Goal: Contribute content: Contribute content

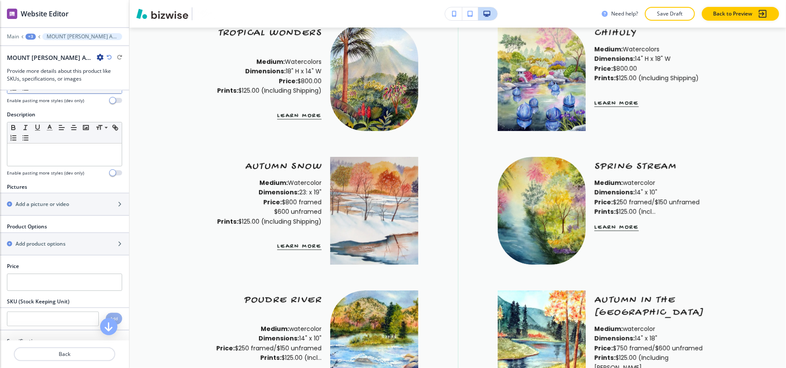
scroll to position [57, 0]
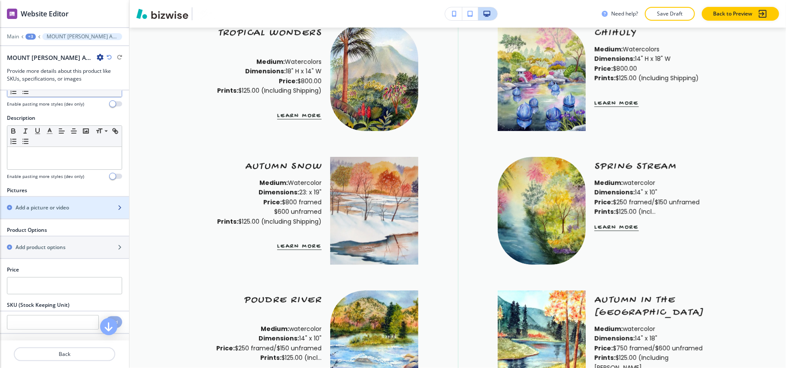
click at [57, 209] on h2 "Add a picture or video" at bounding box center [42, 208] width 53 height 8
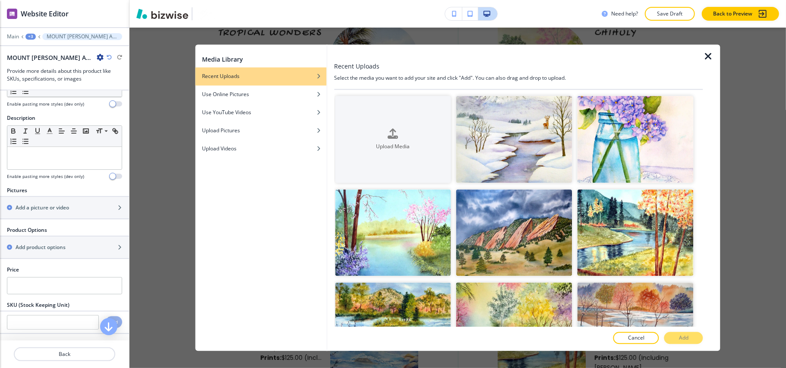
click at [453, 130] on div at bounding box center [453, 143] width 5 height 94
click at [418, 126] on button "Upload Media" at bounding box center [393, 139] width 116 height 87
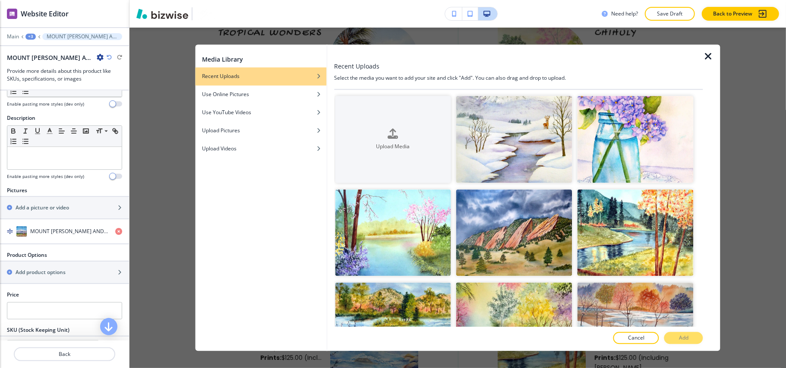
click at [704, 56] on icon "button" at bounding box center [708, 57] width 10 height 10
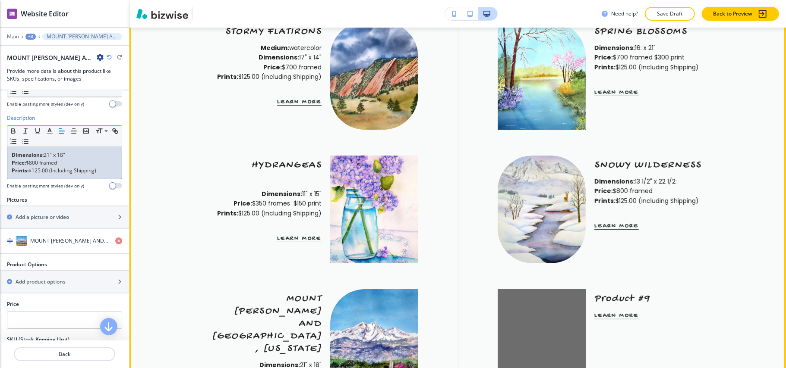
scroll to position [2653, 0]
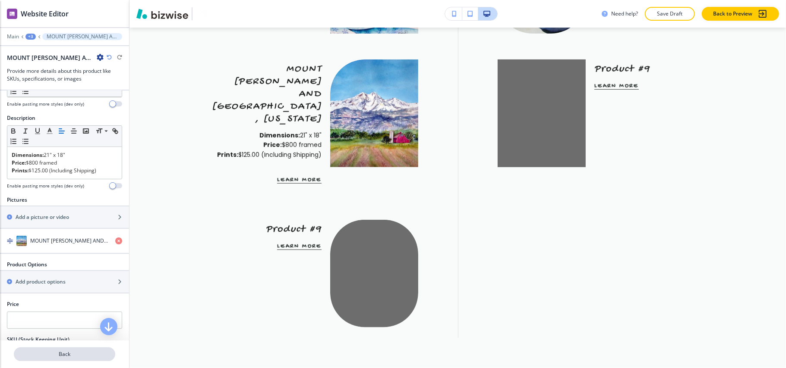
click at [78, 350] on button "Back" at bounding box center [64, 355] width 101 height 14
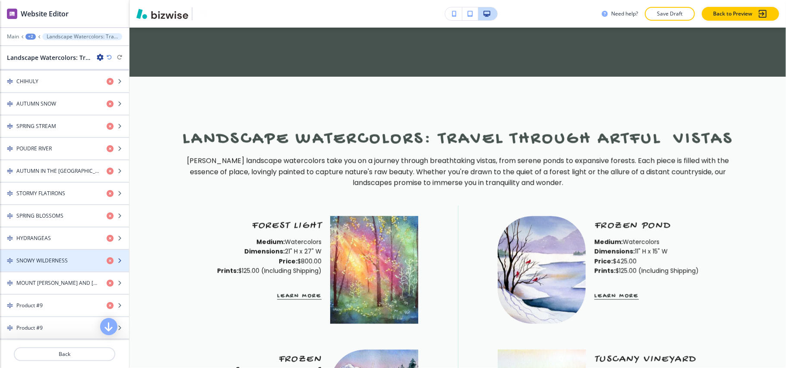
scroll to position [575, 0]
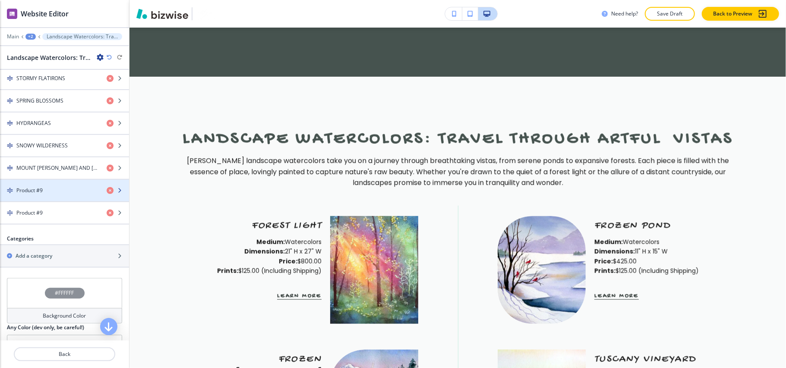
click at [42, 195] on h4 "Product #9" at bounding box center [29, 191] width 26 height 8
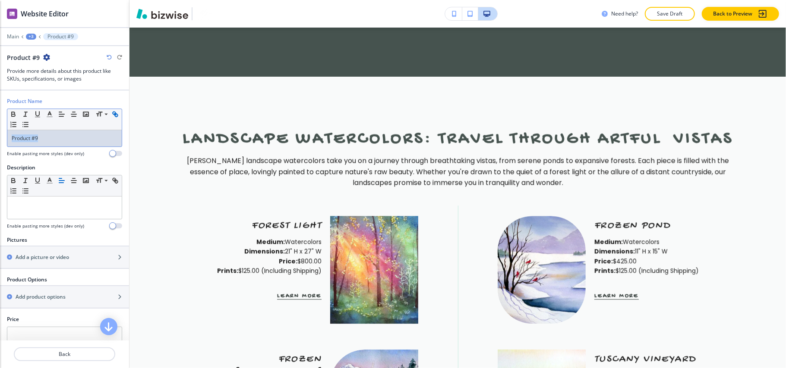
drag, startPoint x: 66, startPoint y: 133, endPoint x: 15, endPoint y: 129, distance: 51.9
click at [0, 129] on div "Product Name Small Normal Large Huge Product #9 Enable pasting more styles (dev…" at bounding box center [64, 130] width 129 height 66
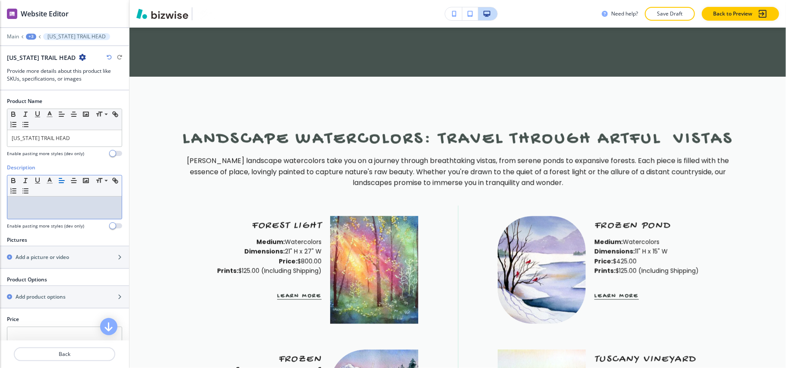
scroll to position [0, 0]
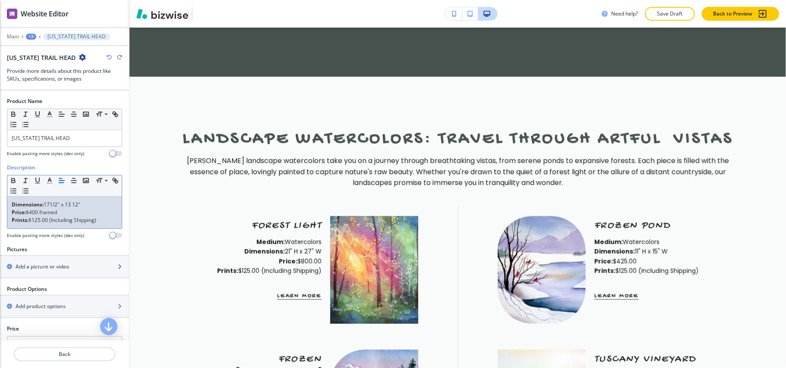
click at [44, 273] on div "button" at bounding box center [64, 274] width 129 height 7
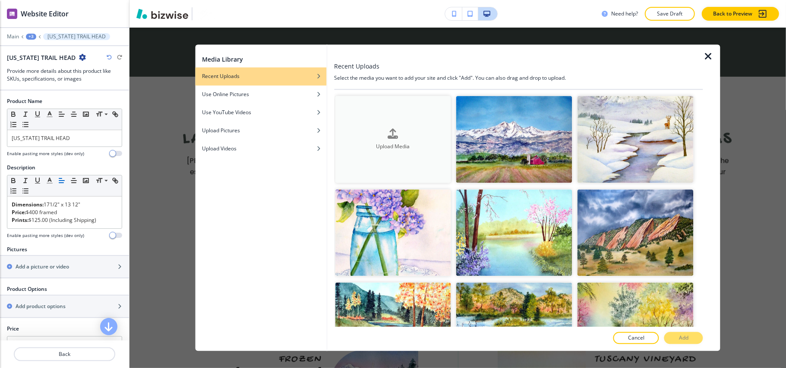
click at [372, 125] on button "Upload Media" at bounding box center [393, 139] width 116 height 87
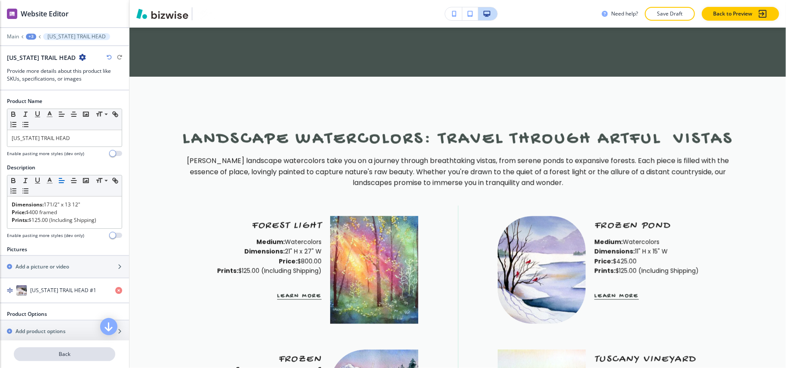
click at [57, 354] on p "Back" at bounding box center [65, 355] width 100 height 8
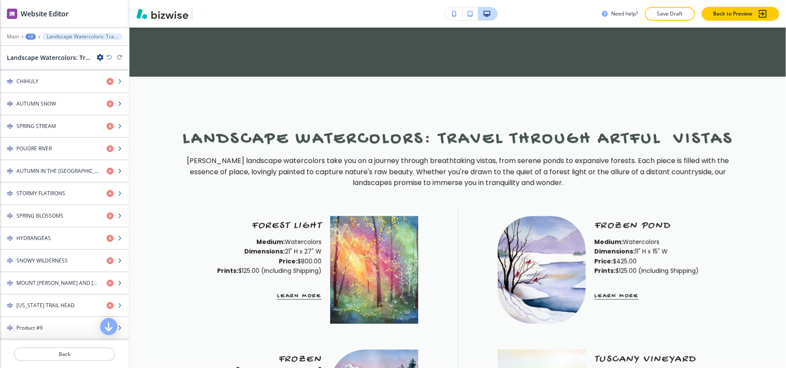
scroll to position [632, 0]
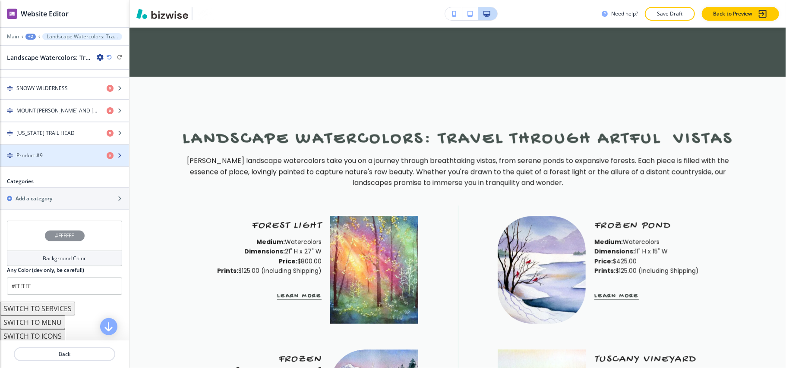
click at [53, 160] on div "Product #9" at bounding box center [50, 156] width 100 height 8
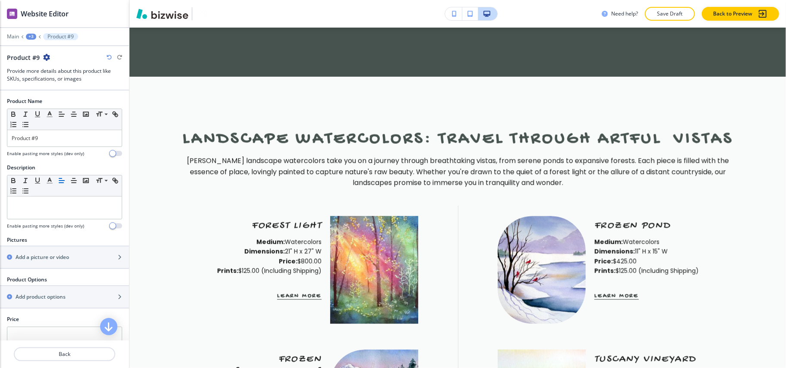
drag, startPoint x: 60, startPoint y: 130, endPoint x: 0, endPoint y: 133, distance: 60.5
click at [0, 133] on div "Product Name Small Normal Large Huge Product #9 Enable pasting more styles (dev…" at bounding box center [64, 130] width 129 height 66
drag, startPoint x: 46, startPoint y: 137, endPoint x: 0, endPoint y: 137, distance: 45.7
click at [0, 137] on div "Product Name Small Normal Large Huge Product #9 Enable pasting more styles (dev…" at bounding box center [64, 130] width 129 height 66
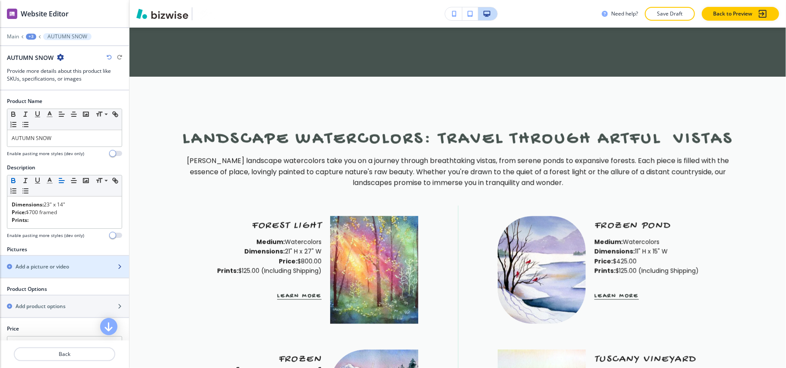
click at [39, 268] on h2 "Add a picture or video" at bounding box center [42, 267] width 53 height 8
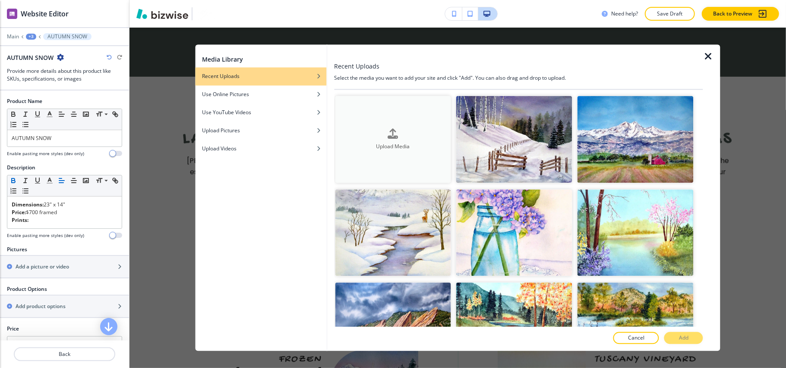
click at [414, 135] on div "Upload Media" at bounding box center [393, 140] width 116 height 22
click at [711, 55] on icon "button" at bounding box center [708, 57] width 10 height 10
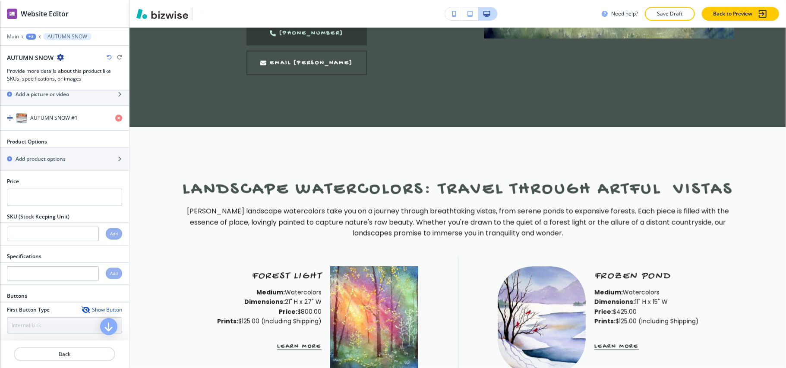
scroll to position [1488, 0]
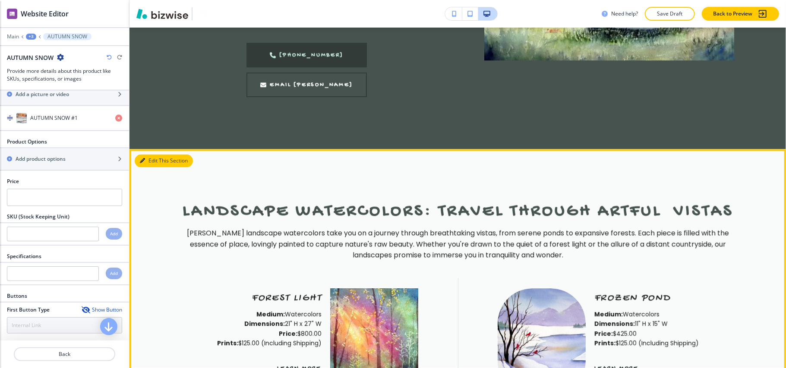
click at [160, 154] on button "Edit This Section" at bounding box center [164, 160] width 58 height 13
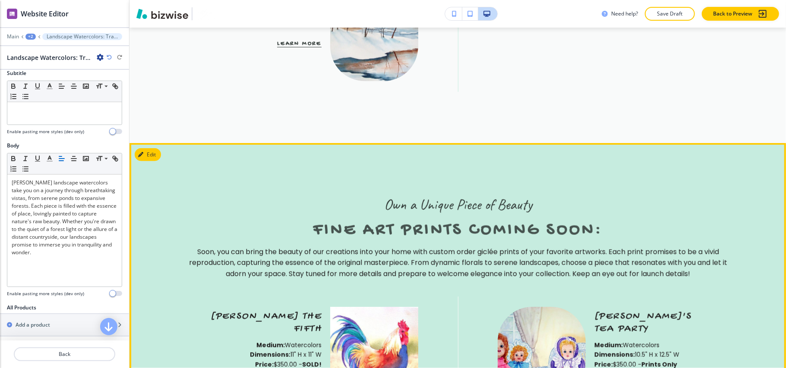
scroll to position [2826, 0]
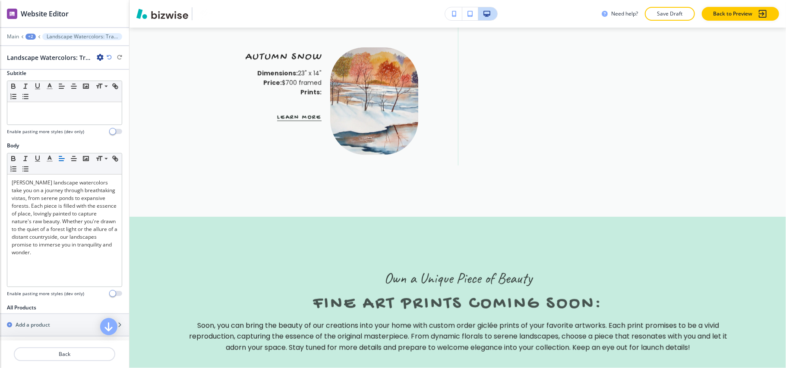
click at [28, 36] on div "+2" at bounding box center [30, 37] width 10 height 6
click at [39, 62] on p "HOME" at bounding box center [53, 66] width 44 height 8
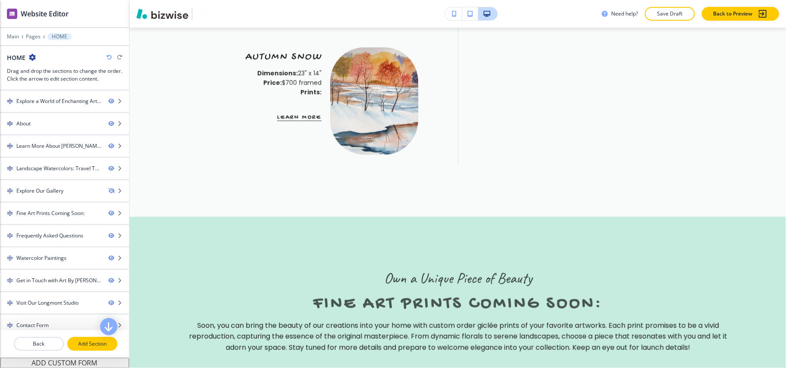
click at [90, 344] on p "Add Section" at bounding box center [92, 344] width 48 height 8
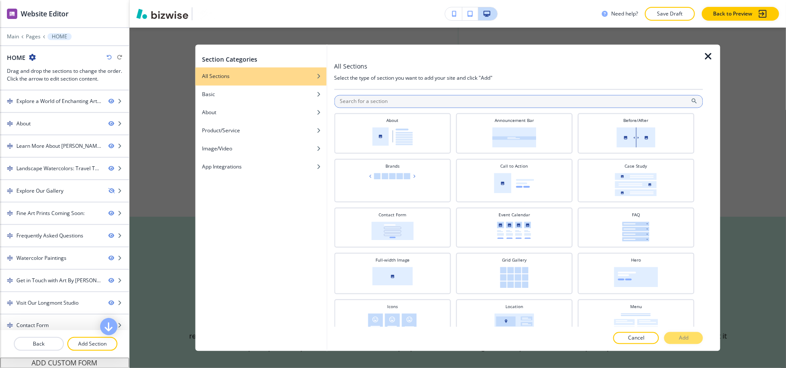
click at [385, 99] on input "text" at bounding box center [518, 101] width 369 height 13
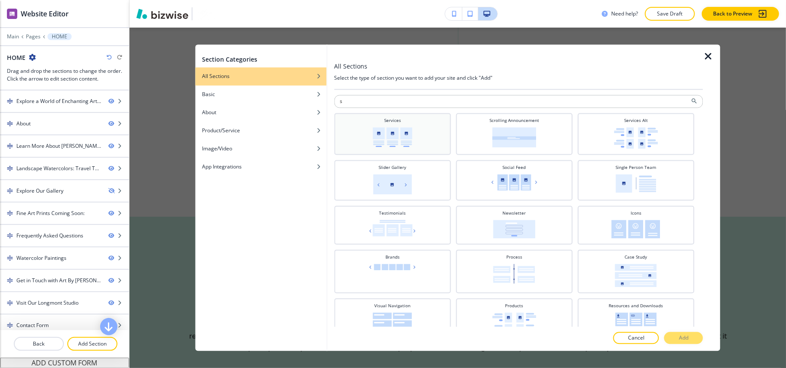
type input "s"
click at [389, 127] on div "Services" at bounding box center [392, 133] width 108 height 31
click at [679, 339] on p "Add" at bounding box center [683, 339] width 9 height 8
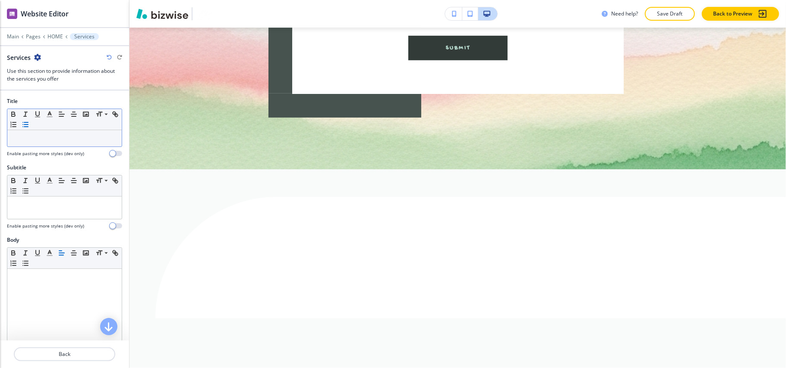
scroll to position [5146, 0]
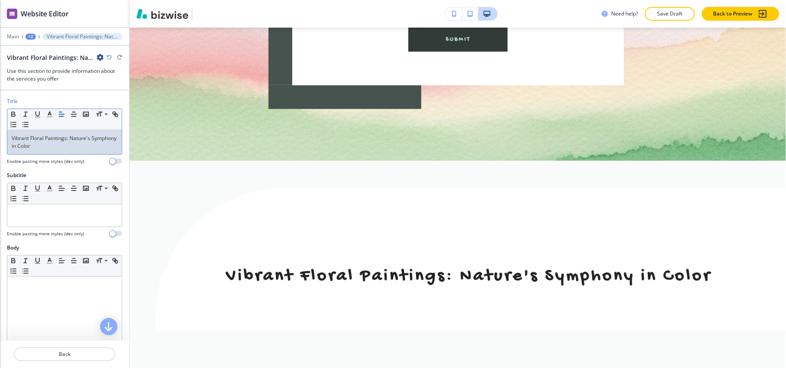
click at [47, 35] on p "Vibrant Floral Paintings: Nature's Symphony in Color" at bounding box center [82, 37] width 71 height 6
click at [26, 36] on div "Main +2 Vibrant Floral Paintings: Nature's Symphony in Color" at bounding box center [64, 36] width 115 height 7
click at [28, 36] on div "+2" at bounding box center [30, 37] width 10 height 6
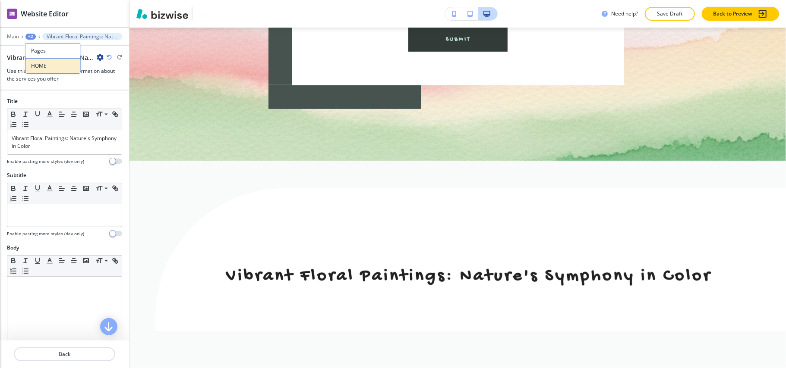
click at [47, 64] on p "HOME" at bounding box center [53, 66] width 44 height 8
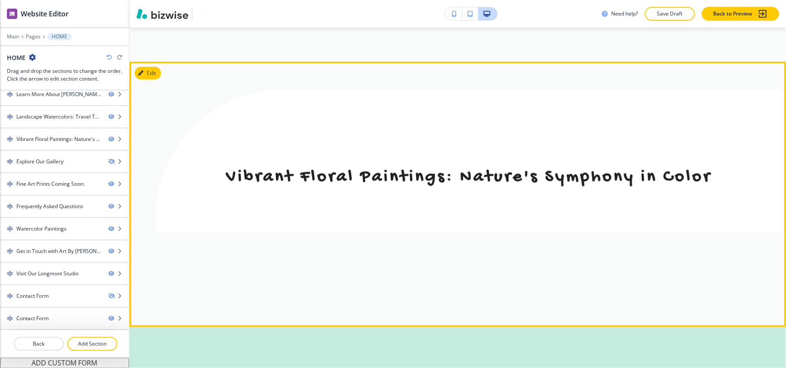
scroll to position [2961, 0]
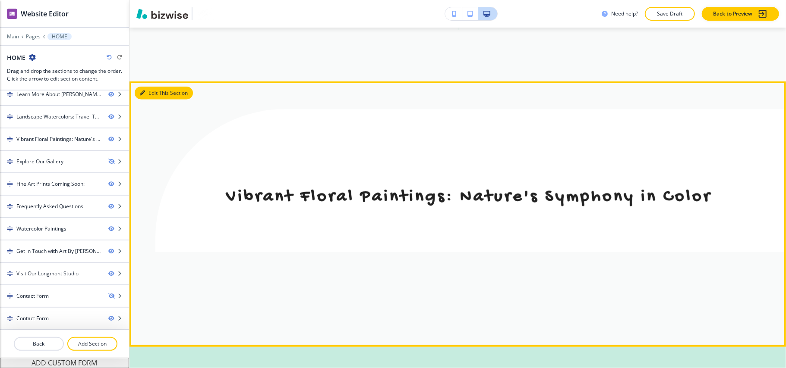
click at [152, 87] on button "Edit This Section" at bounding box center [164, 93] width 58 height 13
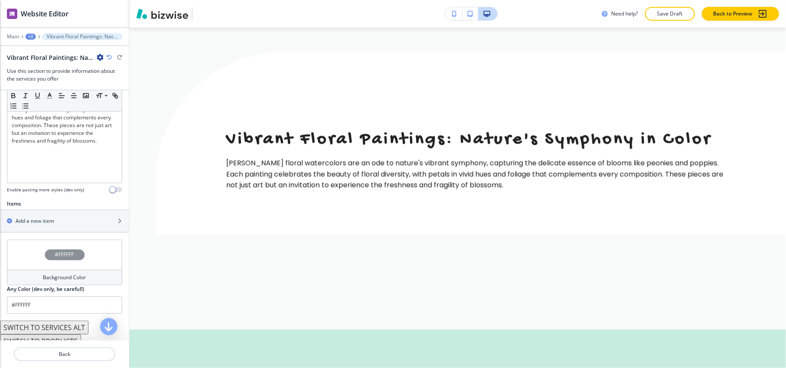
scroll to position [244, 0]
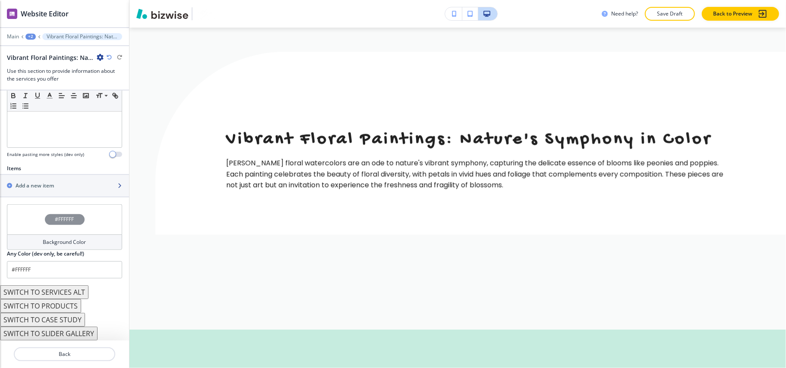
click at [44, 191] on div "button" at bounding box center [64, 193] width 129 height 7
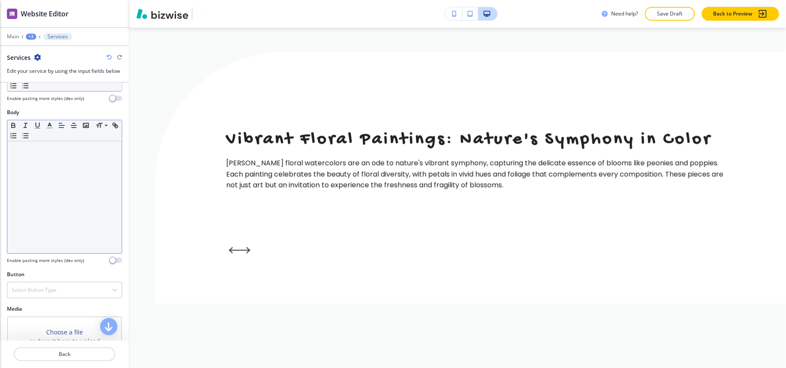
scroll to position [88, 0]
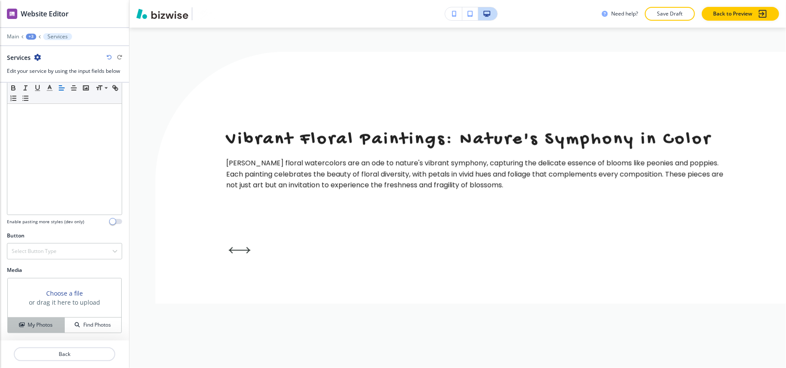
click at [45, 321] on button "My Photos" at bounding box center [36, 325] width 57 height 15
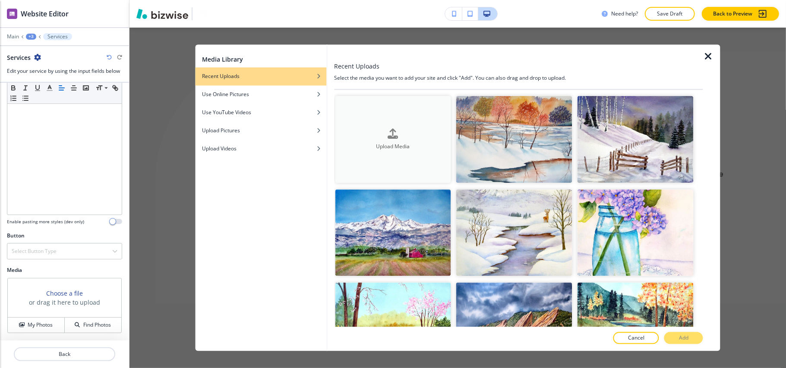
click at [411, 154] on button "Upload Media" at bounding box center [393, 139] width 116 height 87
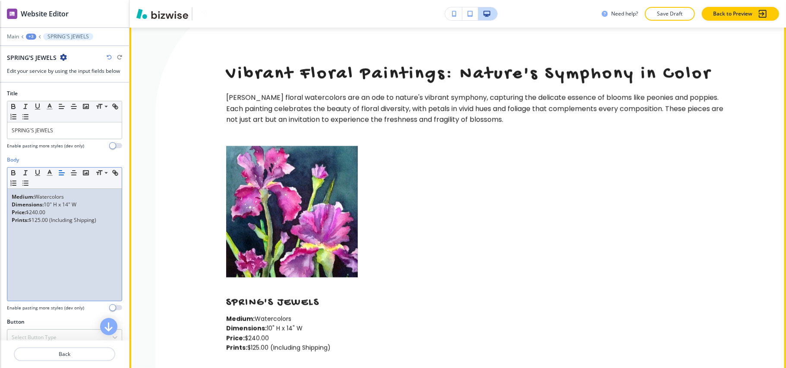
scroll to position [3019, 0]
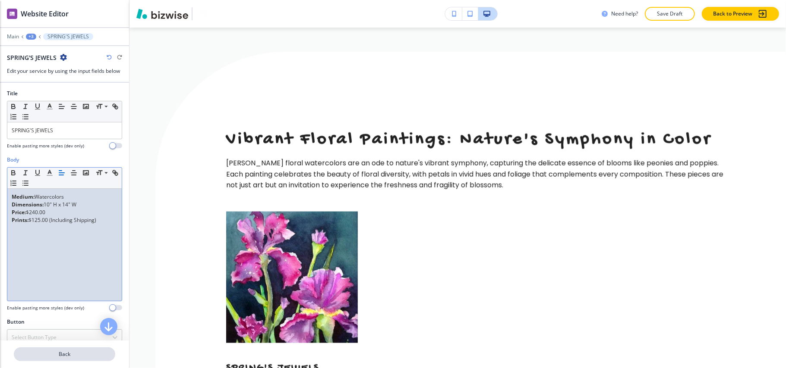
click at [71, 354] on p "Back" at bounding box center [65, 355] width 100 height 8
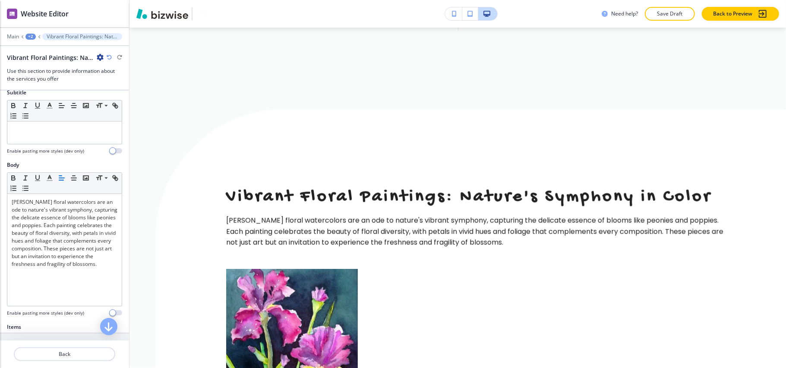
scroll to position [230, 0]
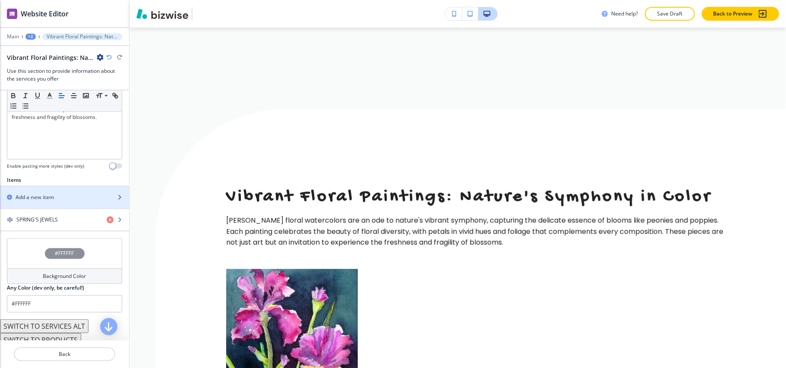
click at [36, 191] on div "button" at bounding box center [64, 190] width 129 height 7
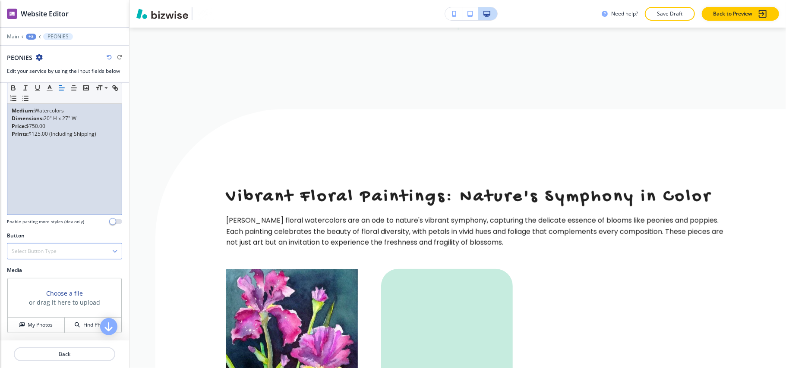
scroll to position [88, 0]
click at [37, 323] on h4 "My Photos" at bounding box center [40, 325] width 25 height 8
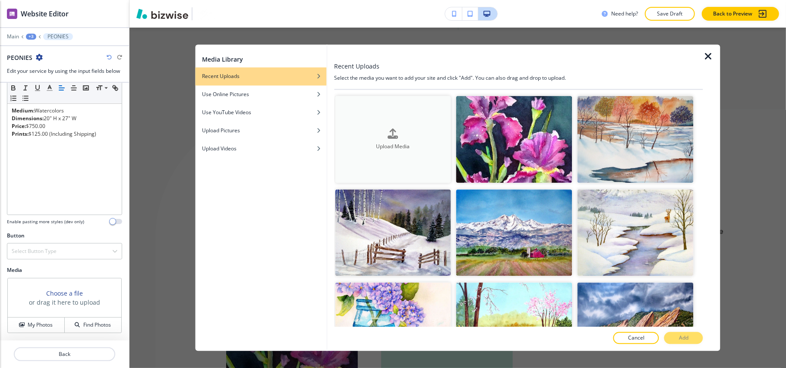
click at [412, 116] on button "Upload Media" at bounding box center [393, 139] width 116 height 87
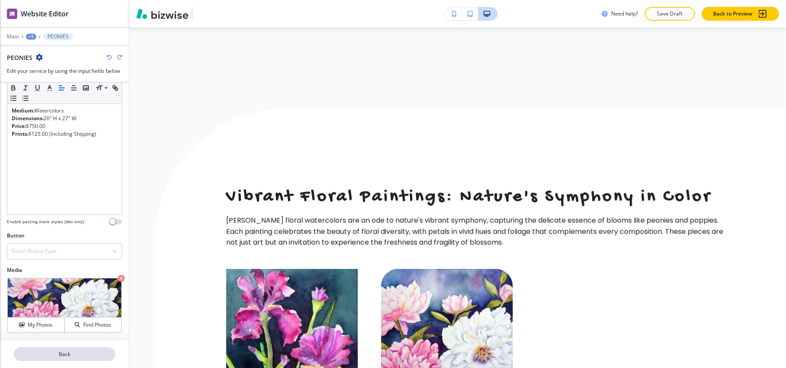
click at [70, 361] on button "Back" at bounding box center [64, 355] width 101 height 14
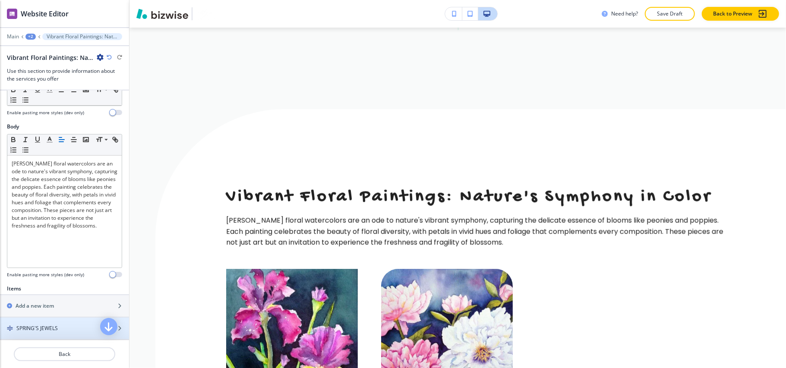
scroll to position [230, 0]
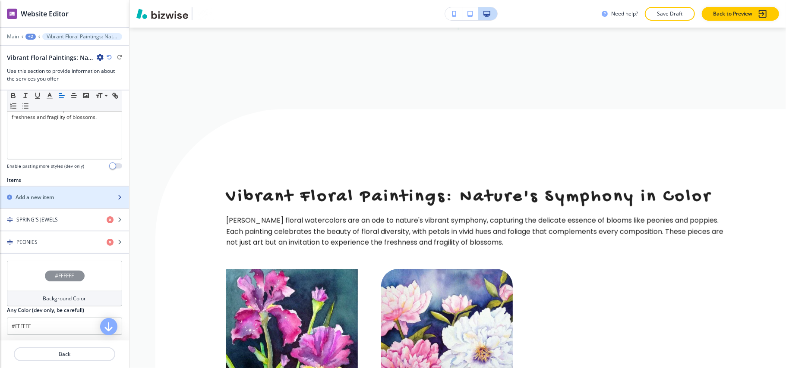
click at [41, 195] on h2 "Add a new item" at bounding box center [35, 198] width 38 height 8
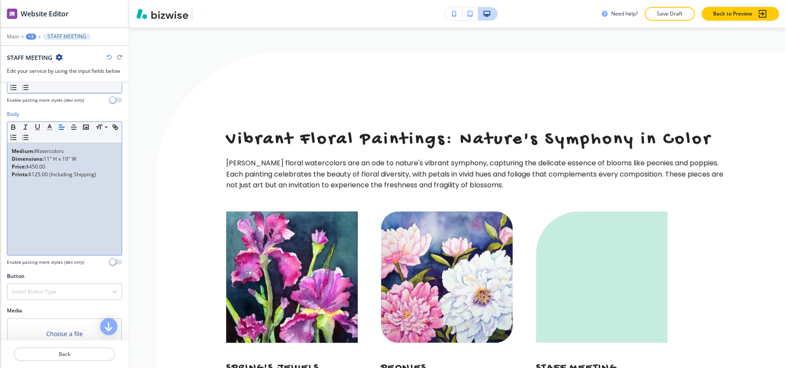
scroll to position [88, 0]
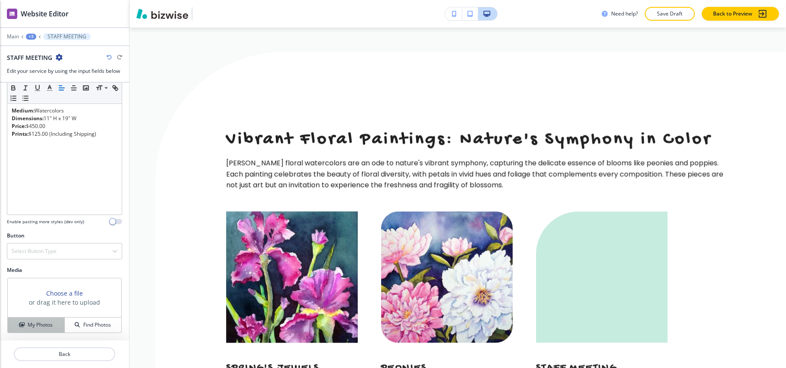
click at [38, 328] on h4 "My Photos" at bounding box center [40, 325] width 25 height 8
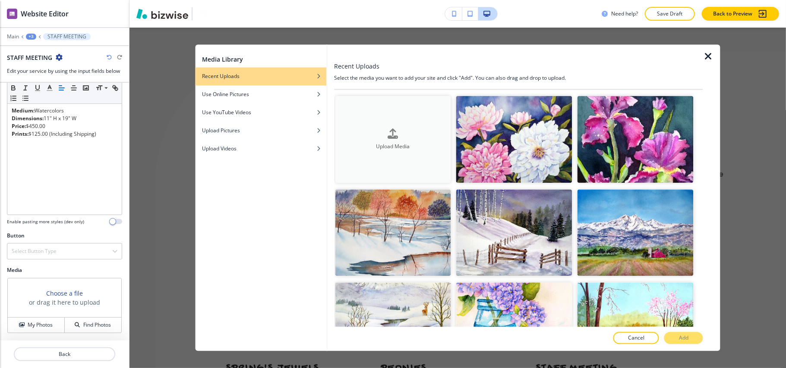
click at [419, 135] on div "Upload Media" at bounding box center [393, 140] width 116 height 22
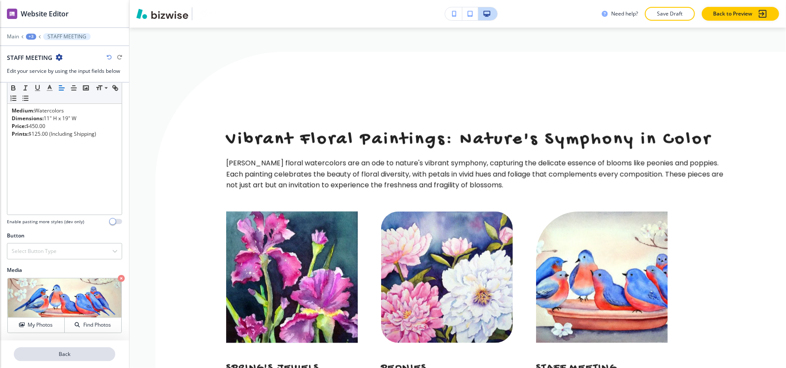
click at [75, 350] on button "Back" at bounding box center [64, 355] width 101 height 14
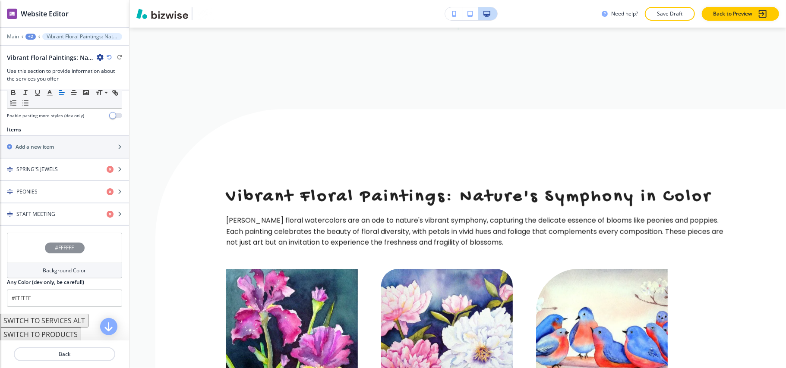
scroll to position [287, 0]
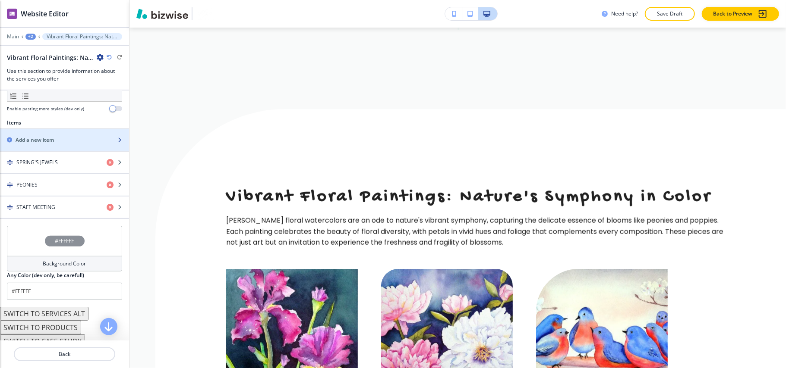
click at [37, 138] on h2 "Add a new item" at bounding box center [35, 140] width 38 height 8
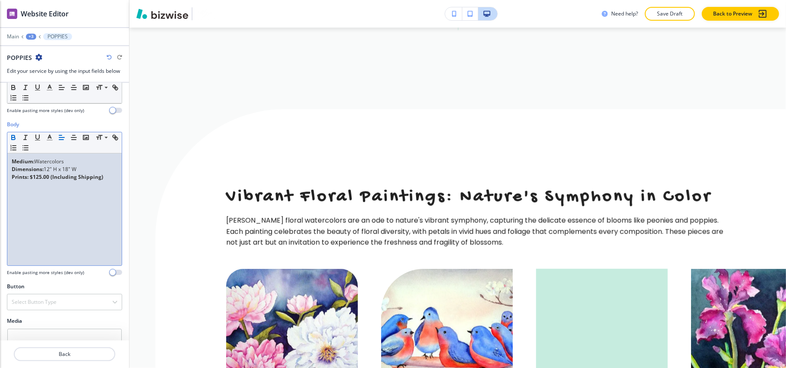
scroll to position [88, 0]
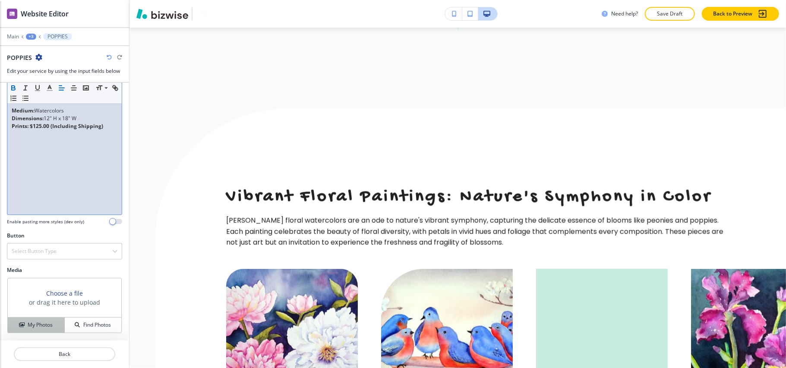
click at [30, 321] on h4 "My Photos" at bounding box center [40, 325] width 25 height 8
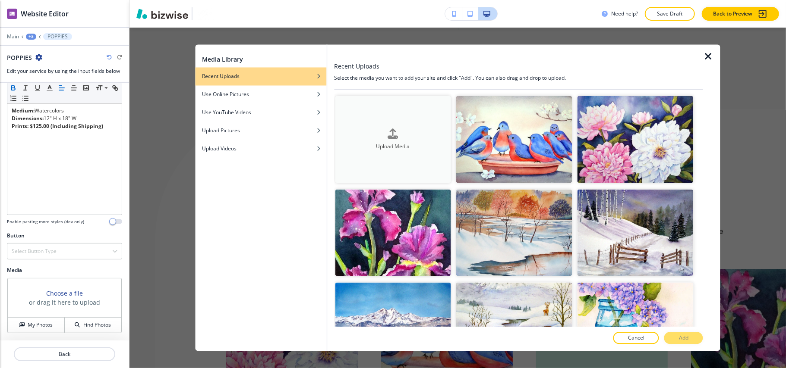
click at [421, 122] on button "Upload Media" at bounding box center [393, 139] width 116 height 87
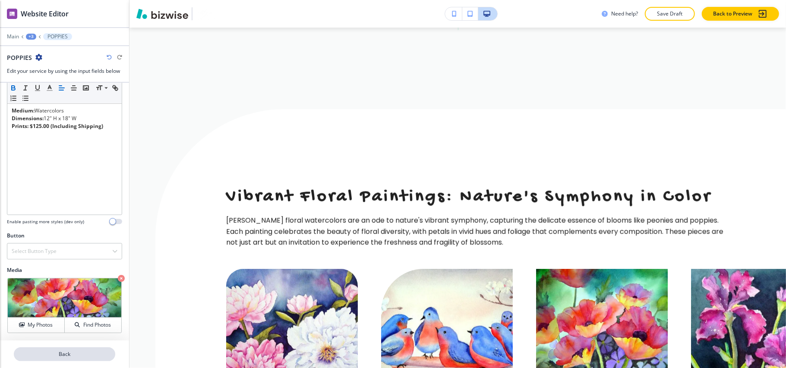
click at [64, 355] on p "Back" at bounding box center [65, 355] width 100 height 8
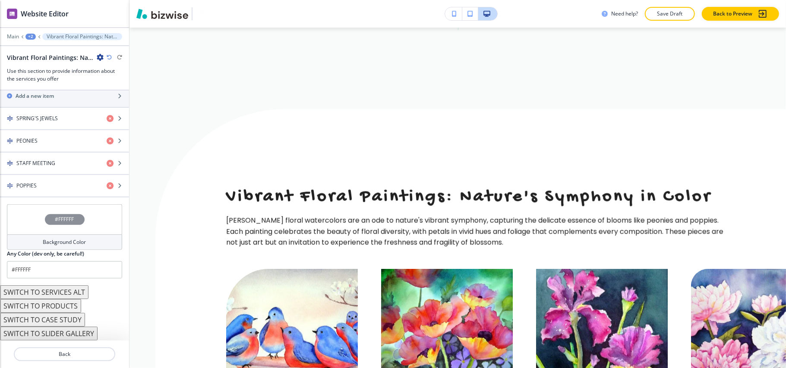
scroll to position [278, 0]
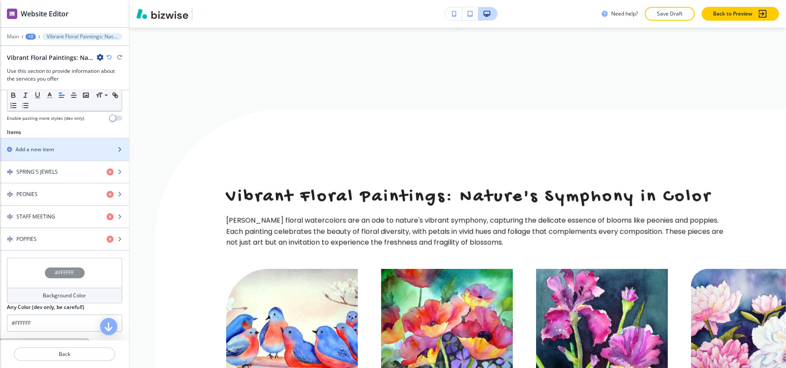
click at [38, 157] on div "button" at bounding box center [64, 157] width 129 height 7
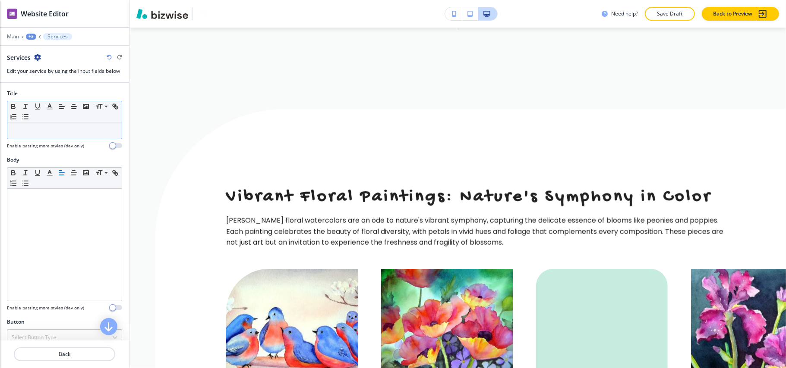
drag, startPoint x: 46, startPoint y: 107, endPoint x: 28, endPoint y: 129, distance: 28.5
click at [28, 129] on p at bounding box center [65, 131] width 106 height 8
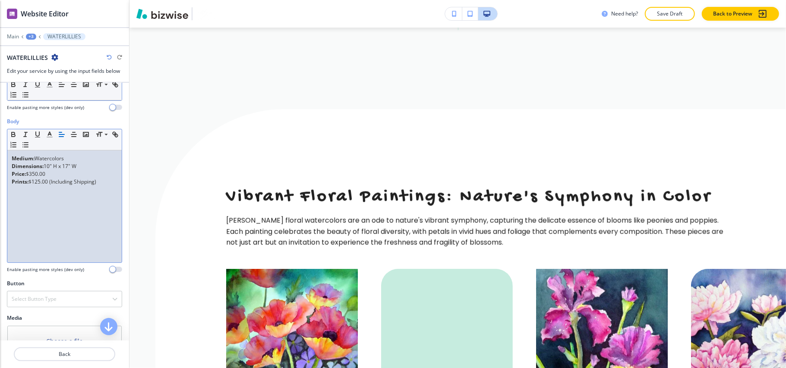
scroll to position [88, 0]
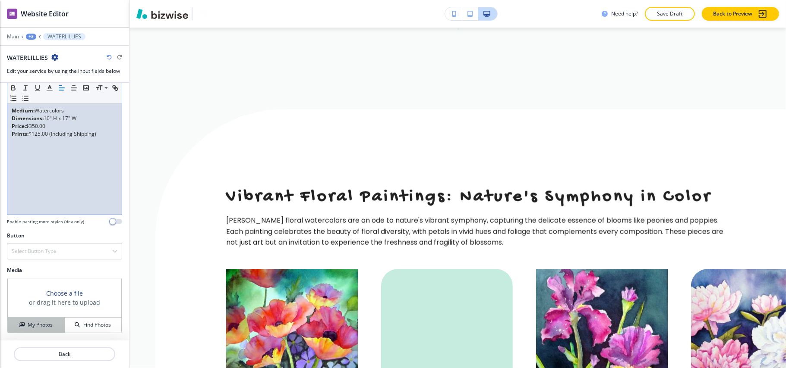
click at [34, 323] on h4 "My Photos" at bounding box center [40, 325] width 25 height 8
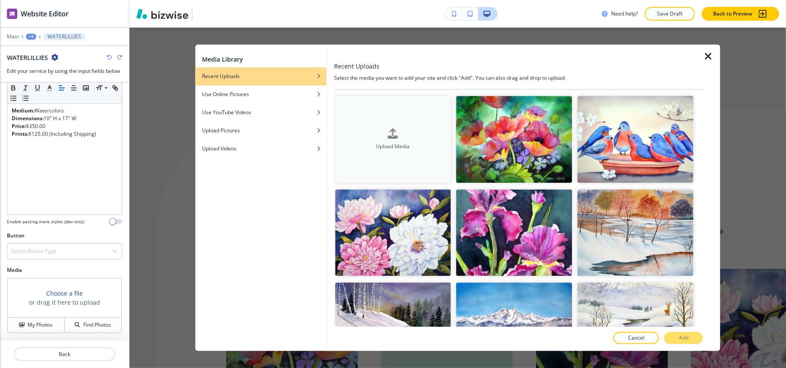
click at [388, 130] on icon "button" at bounding box center [393, 134] width 10 height 10
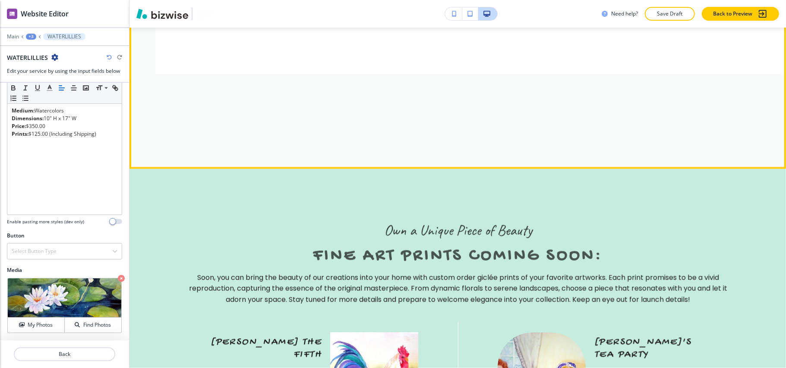
scroll to position [3479, 0]
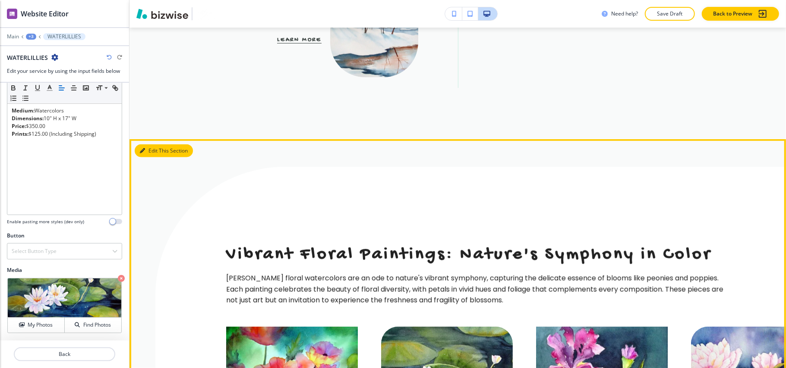
click at [152, 145] on button "Edit This Section" at bounding box center [164, 151] width 58 height 13
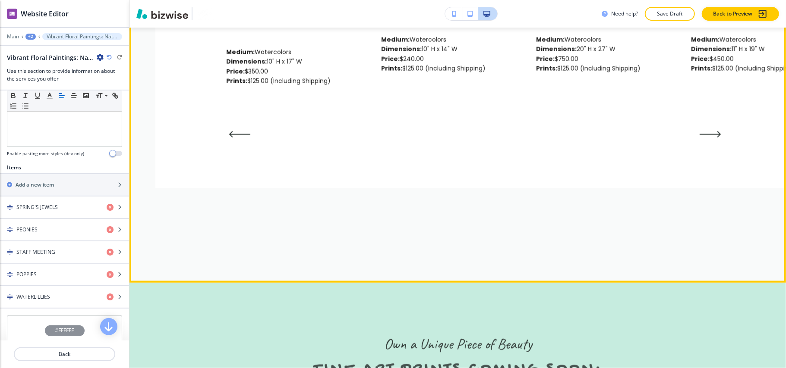
scroll to position [3594, 0]
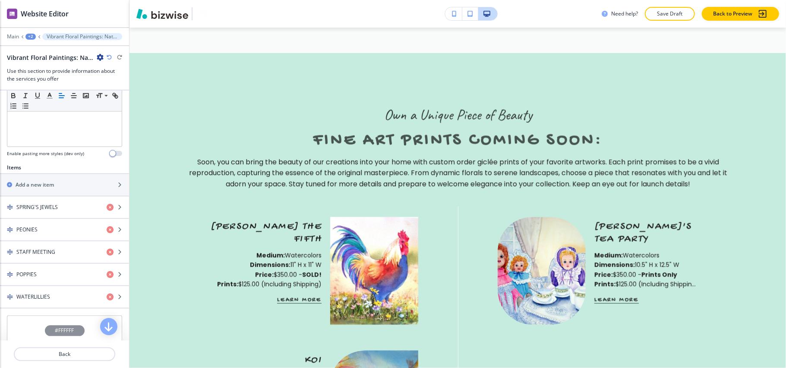
click at [34, 38] on div "+2" at bounding box center [30, 37] width 10 height 6
click at [42, 62] on p "HOME" at bounding box center [53, 66] width 44 height 8
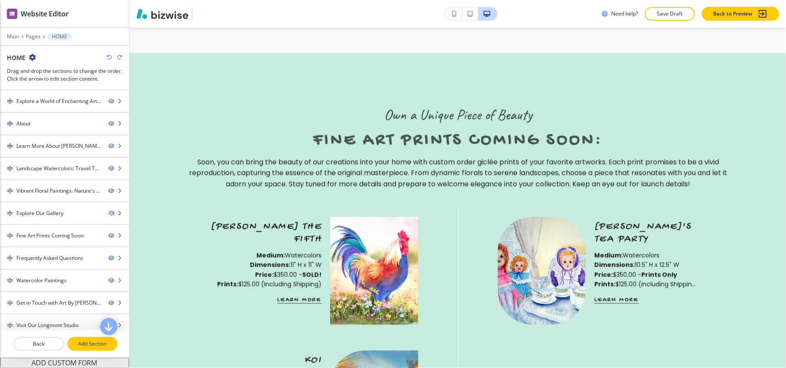
click at [92, 345] on p "Add Section" at bounding box center [92, 344] width 48 height 8
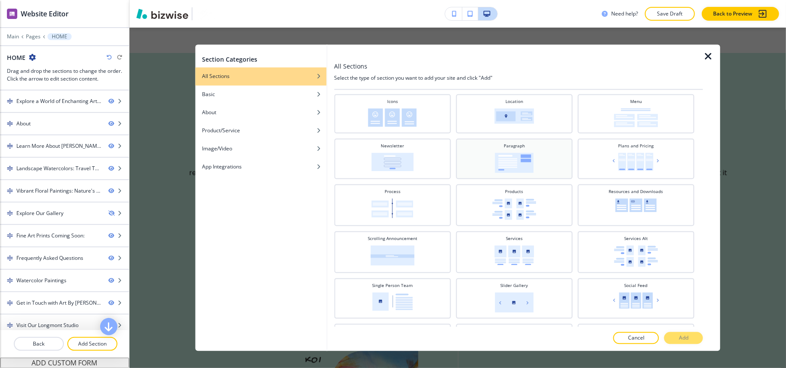
scroll to position [230, 0]
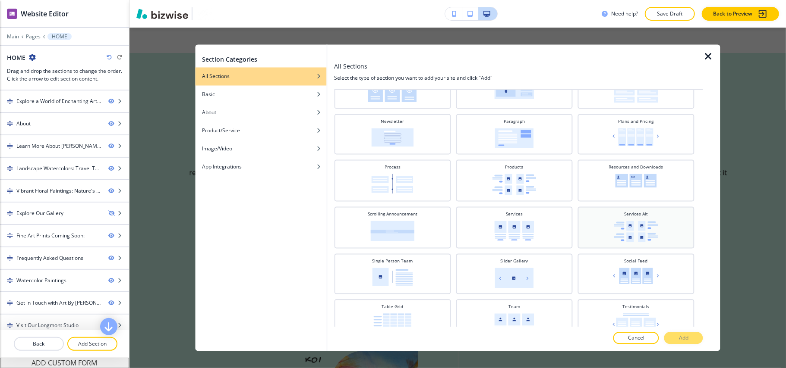
click at [635, 224] on img at bounding box center [635, 232] width 44 height 22
click at [688, 339] on p "Add" at bounding box center [683, 339] width 9 height 8
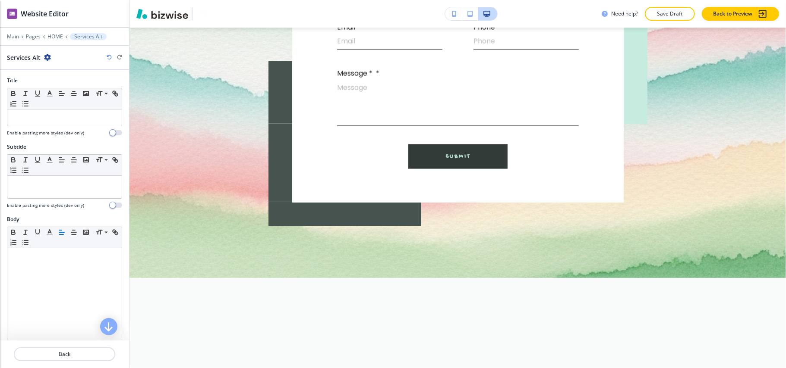
scroll to position [5749, 0]
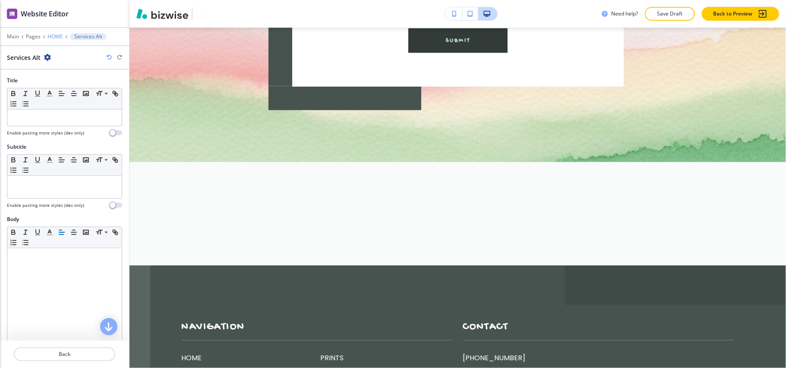
click at [49, 37] on p "HOME" at bounding box center [55, 37] width 16 height 6
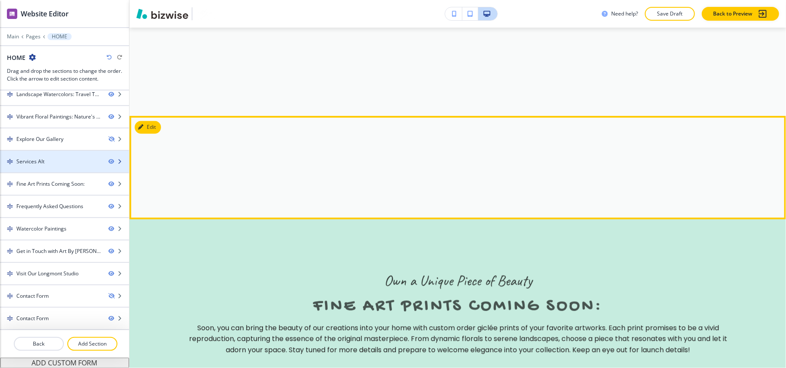
scroll to position [3564, 0]
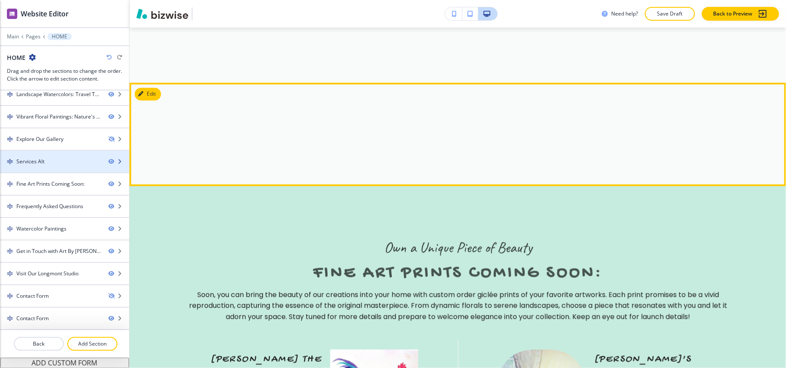
click at [49, 159] on div "Services Alt" at bounding box center [50, 162] width 101 height 8
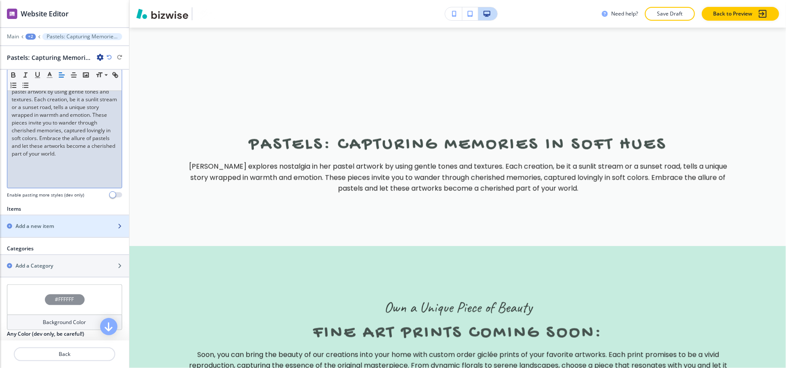
scroll to position [223, 0]
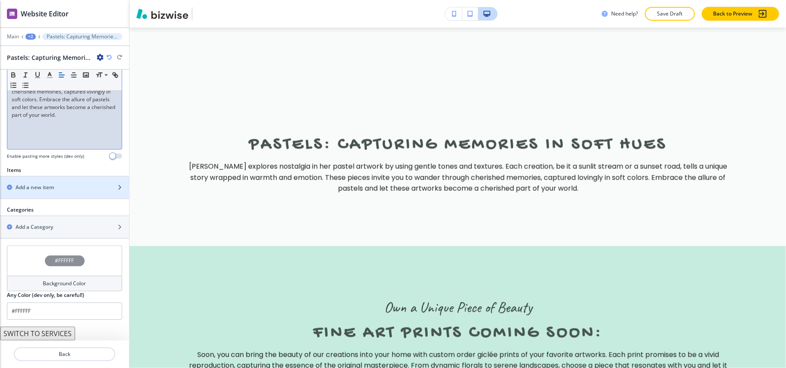
click at [49, 190] on h2 "Add a new item" at bounding box center [35, 188] width 38 height 8
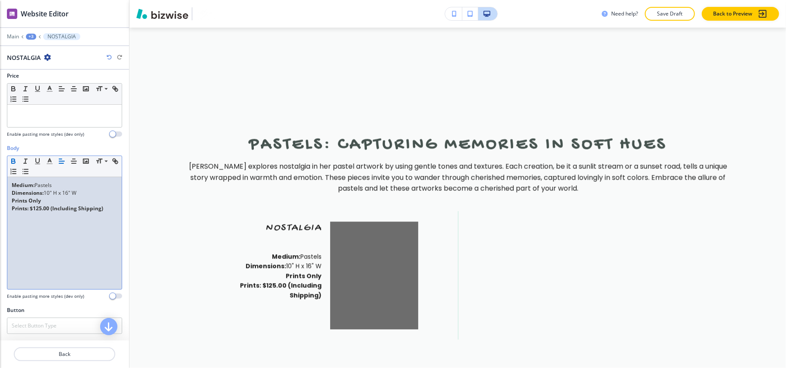
scroll to position [148, 0]
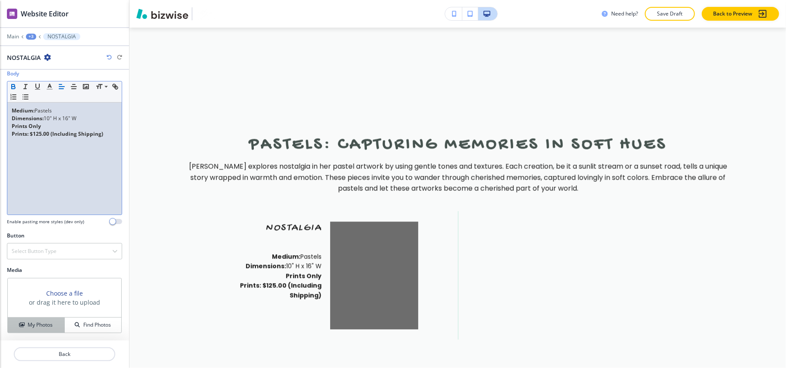
click at [35, 319] on button "My Photos" at bounding box center [36, 325] width 57 height 15
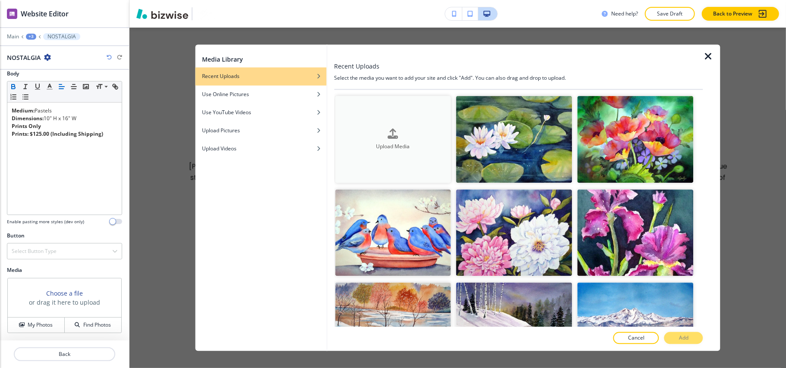
click at [361, 143] on h4 "Upload Media" at bounding box center [393, 147] width 116 height 8
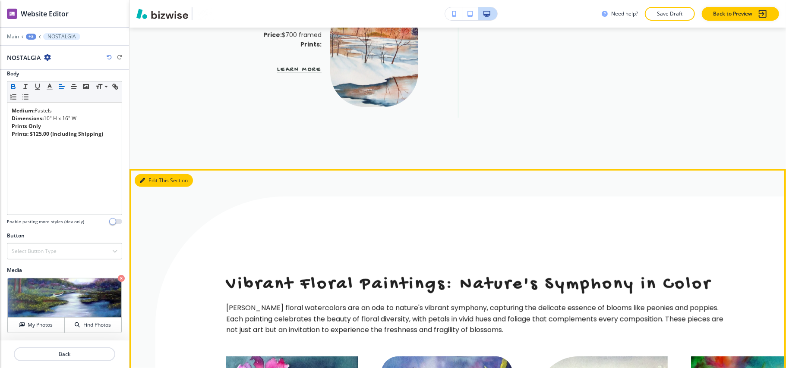
click at [154, 174] on button "Edit This Section" at bounding box center [164, 180] width 58 height 13
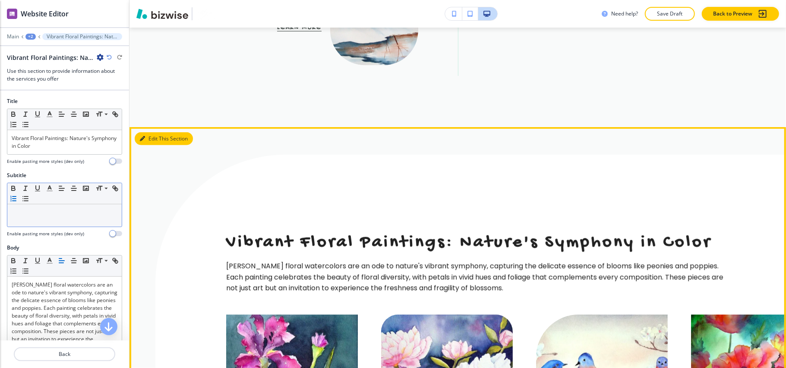
scroll to position [2961, 0]
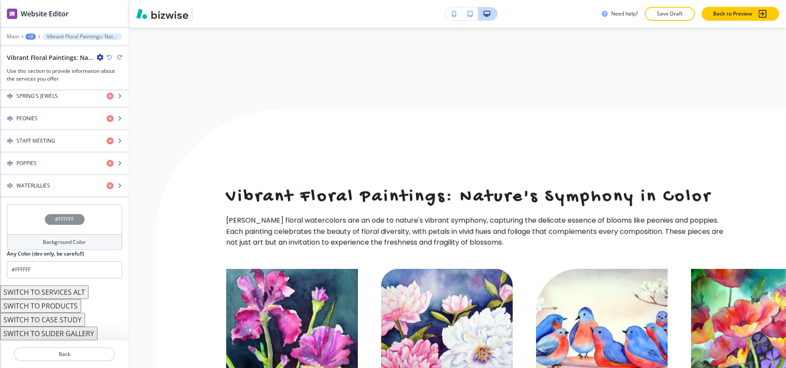
click at [22, 214] on div "#FFFFFF" at bounding box center [64, 219] width 115 height 30
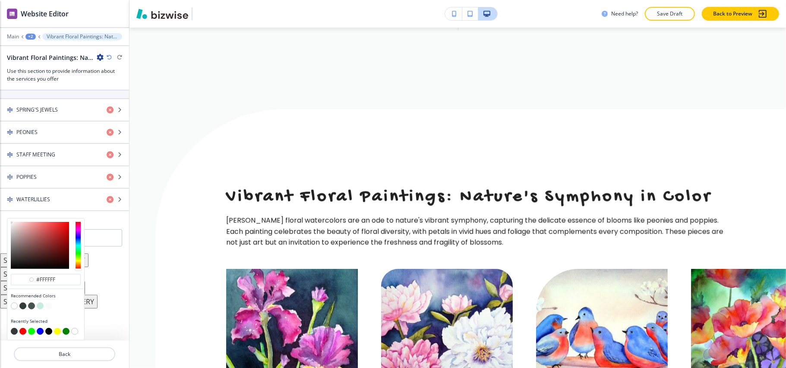
click at [23, 305] on button "button" at bounding box center [22, 306] width 7 height 7
type input "#323b38"
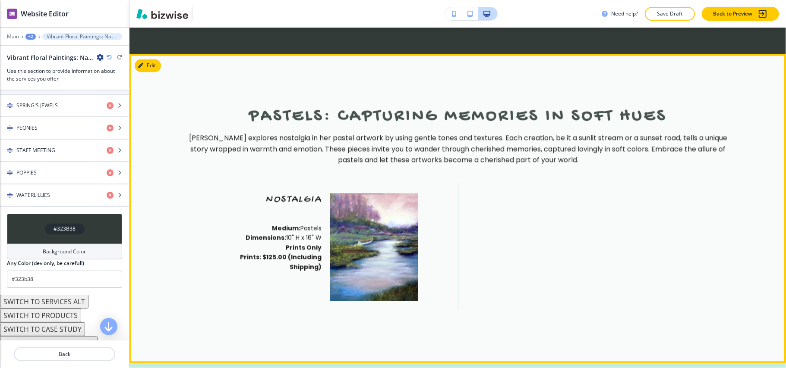
scroll to position [3594, 0]
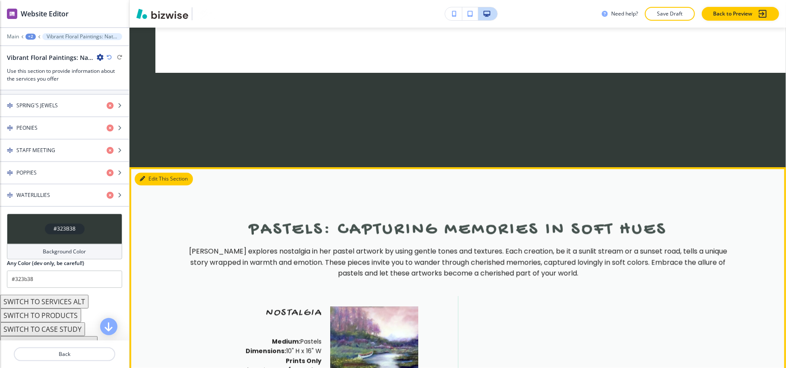
click at [149, 173] on button "Edit This Section" at bounding box center [164, 179] width 58 height 13
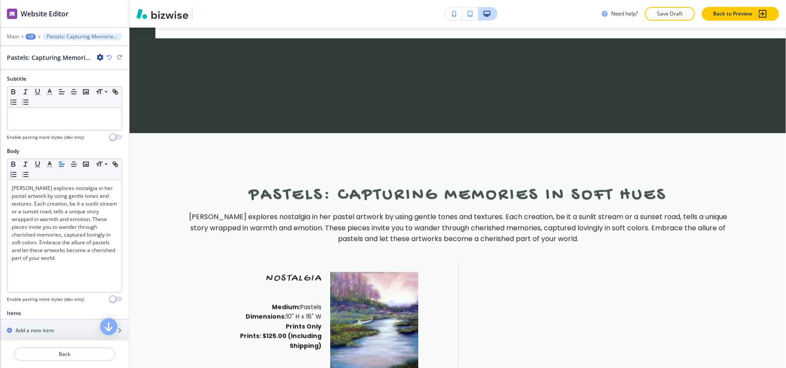
scroll to position [230, 0]
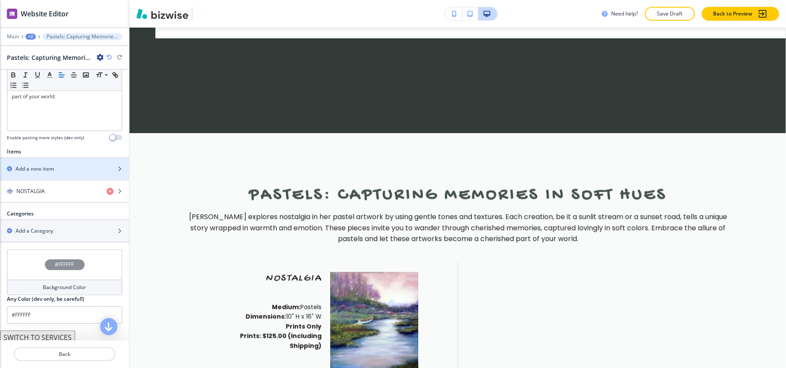
click at [43, 173] on h2 "Add a new item" at bounding box center [35, 169] width 38 height 8
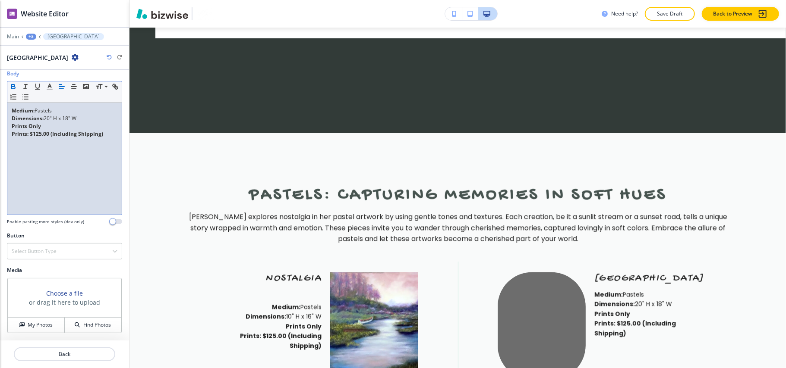
scroll to position [148, 0]
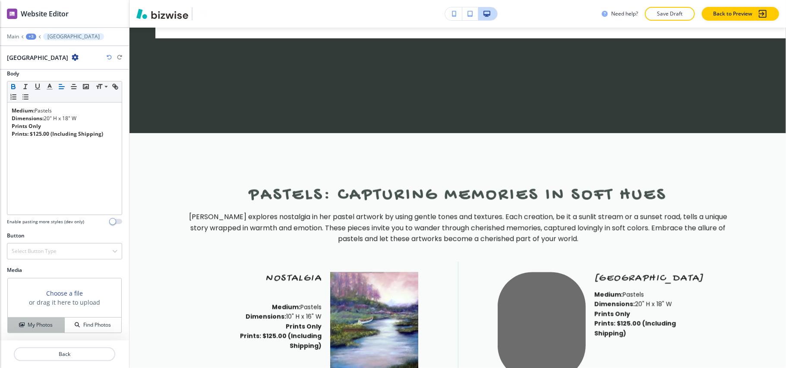
click at [33, 328] on h4 "My Photos" at bounding box center [40, 325] width 25 height 8
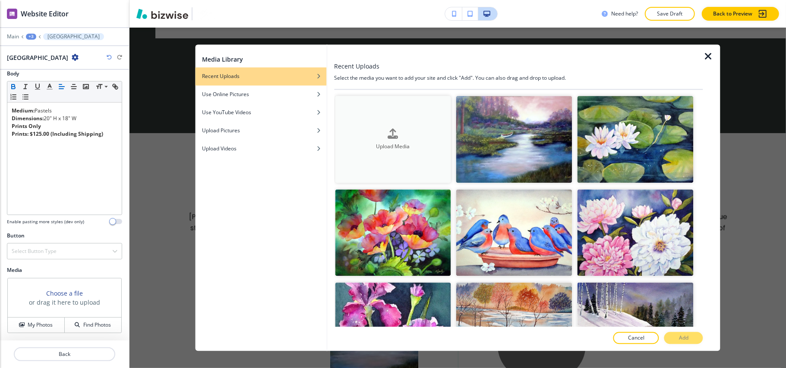
click at [394, 156] on button "Upload Media" at bounding box center [393, 139] width 116 height 87
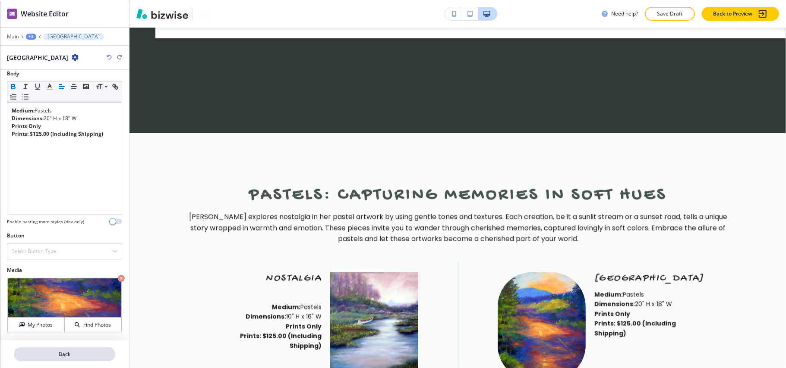
click at [49, 358] on p "Back" at bounding box center [65, 355] width 100 height 8
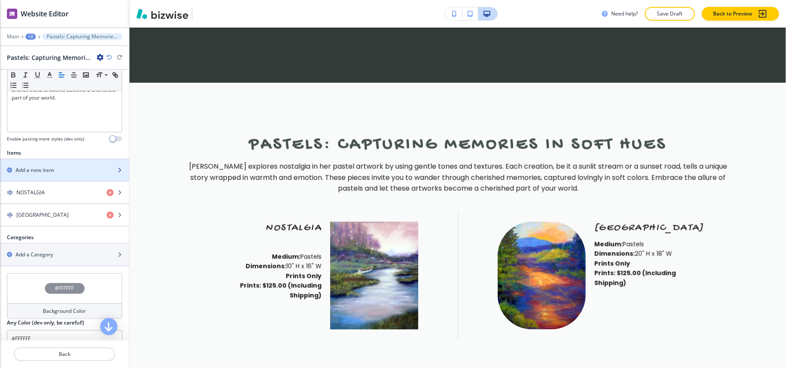
scroll to position [230, 0]
click at [48, 173] on h2 "Add a new item" at bounding box center [35, 169] width 38 height 8
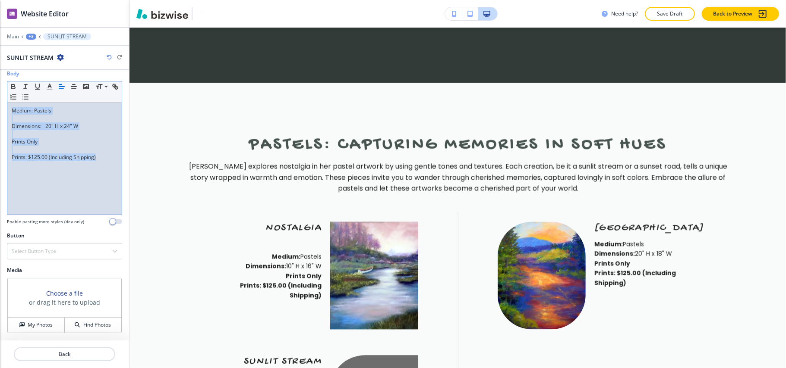
scroll to position [0, 0]
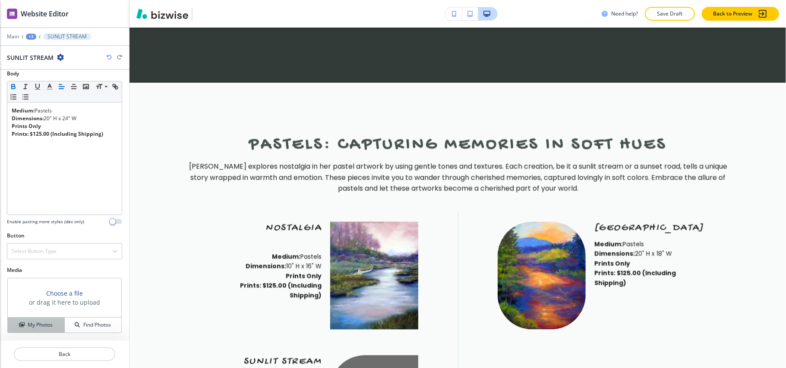
click at [26, 318] on button "My Photos" at bounding box center [36, 325] width 57 height 15
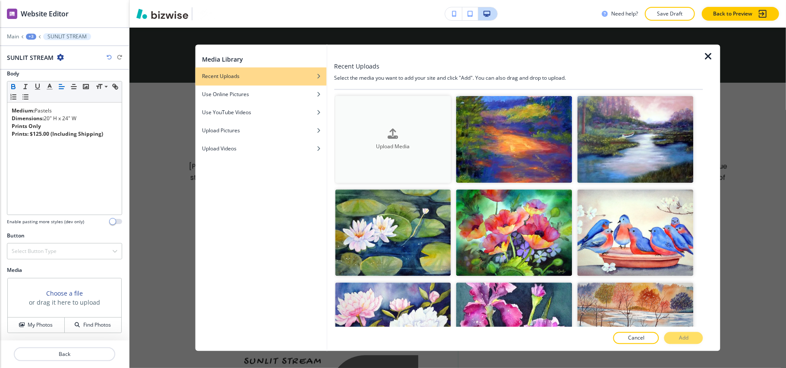
click at [425, 139] on div "button" at bounding box center [393, 140] width 116 height 3
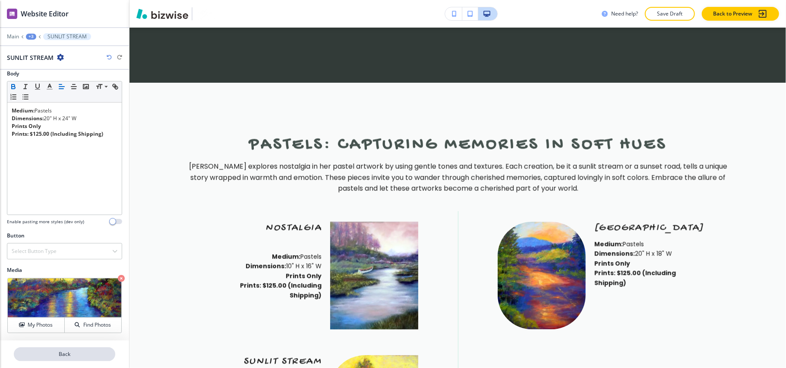
click at [69, 354] on p "Back" at bounding box center [65, 355] width 100 height 8
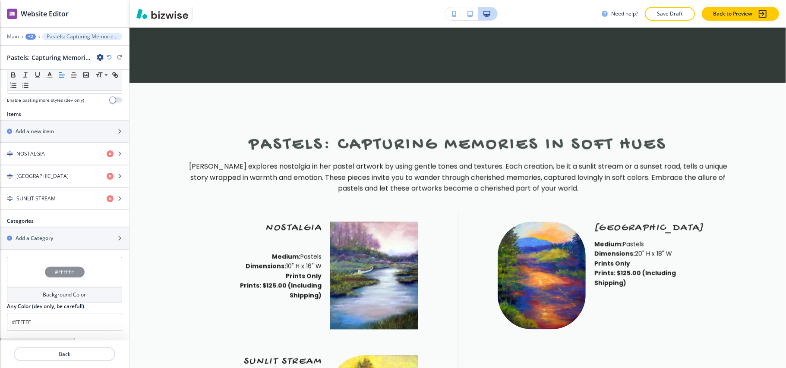
scroll to position [287, 0]
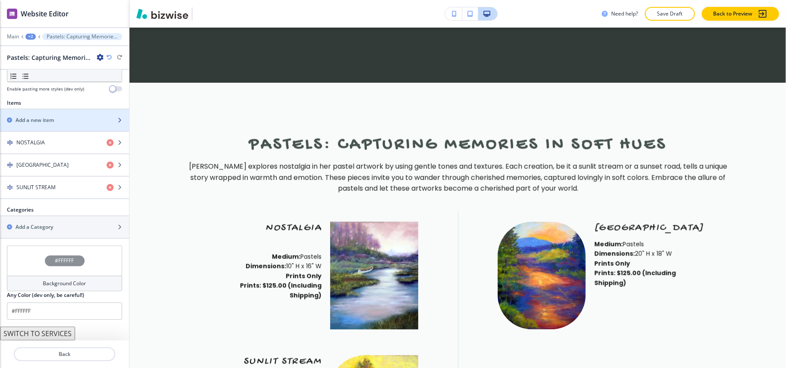
click at [51, 122] on h2 "Add a new item" at bounding box center [35, 120] width 38 height 8
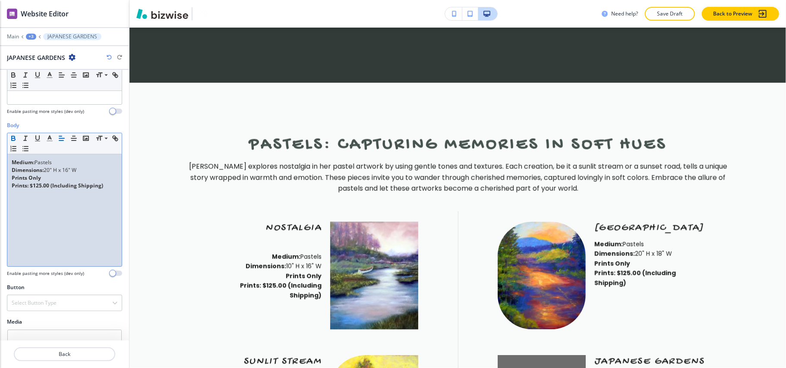
scroll to position [148, 0]
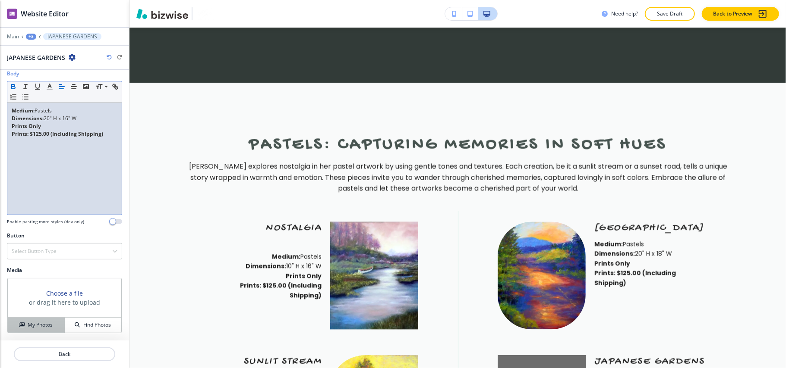
click at [38, 326] on h4 "My Photos" at bounding box center [40, 325] width 25 height 8
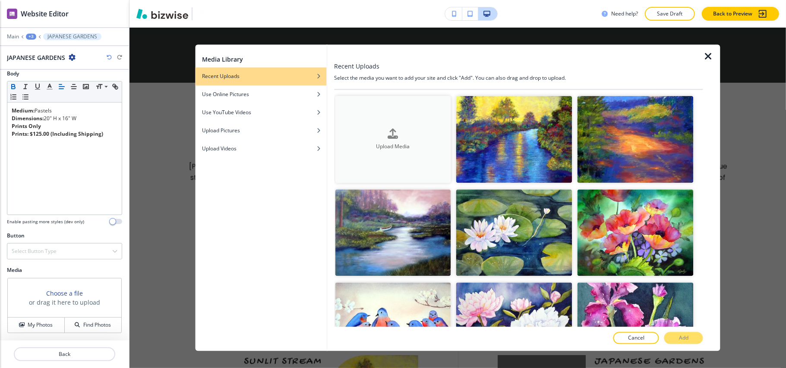
click at [434, 137] on div "Upload Media" at bounding box center [393, 140] width 116 height 22
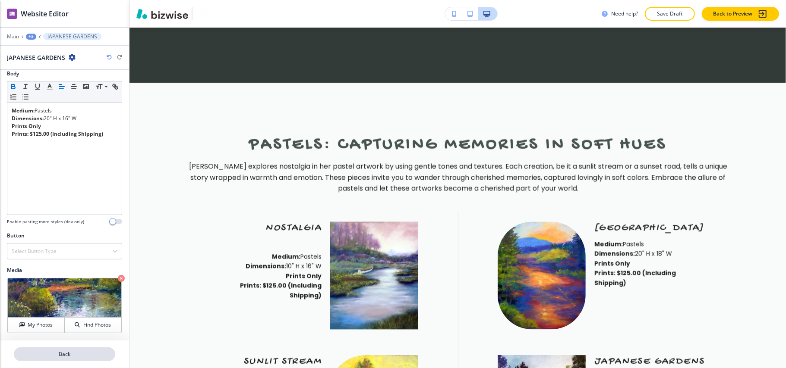
click at [61, 351] on p "Back" at bounding box center [65, 355] width 100 height 8
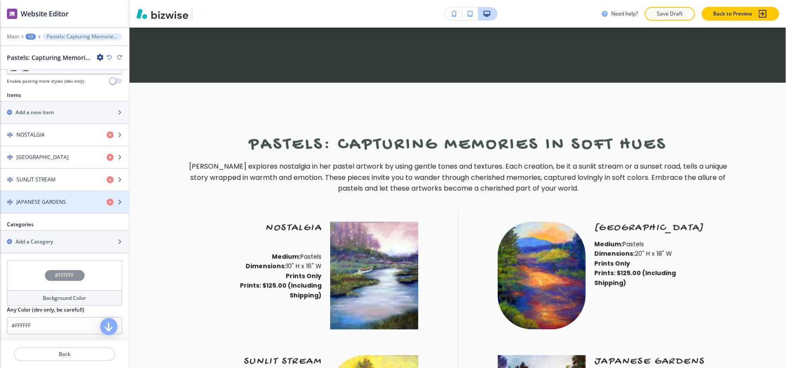
scroll to position [287, 0]
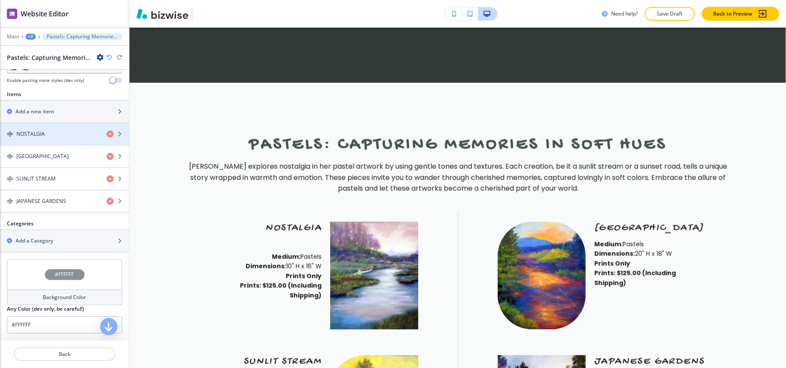
click at [46, 116] on h2 "Add a new item" at bounding box center [35, 112] width 38 height 8
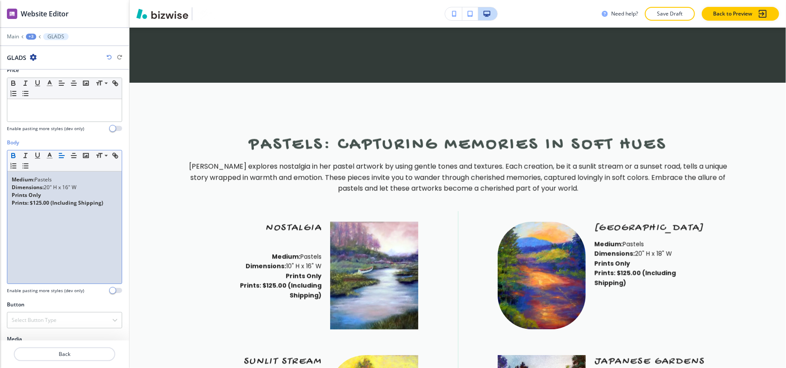
scroll to position [148, 0]
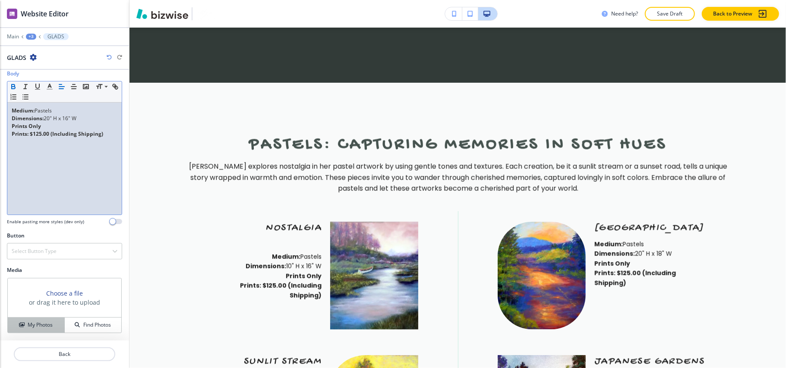
click at [39, 320] on button "My Photos" at bounding box center [36, 325] width 57 height 15
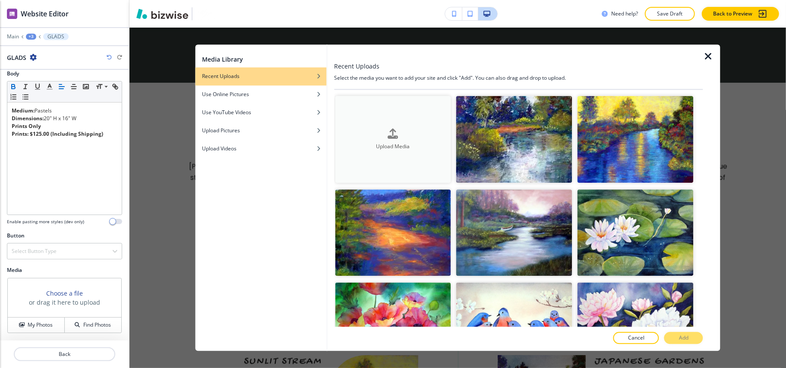
click at [385, 130] on div "Upload Media" at bounding box center [393, 140] width 116 height 22
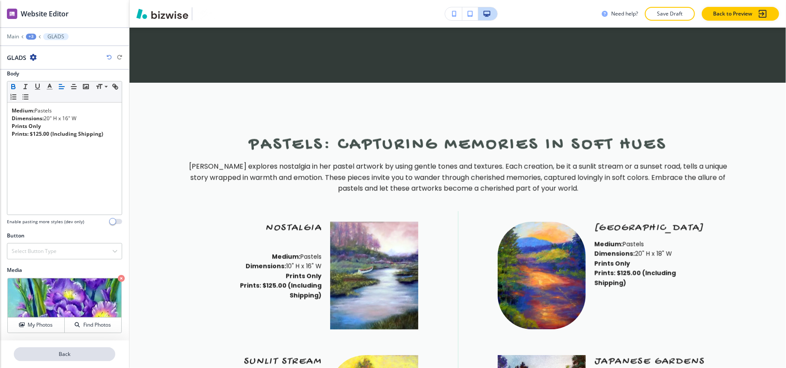
click at [66, 357] on p "Back" at bounding box center [65, 355] width 100 height 8
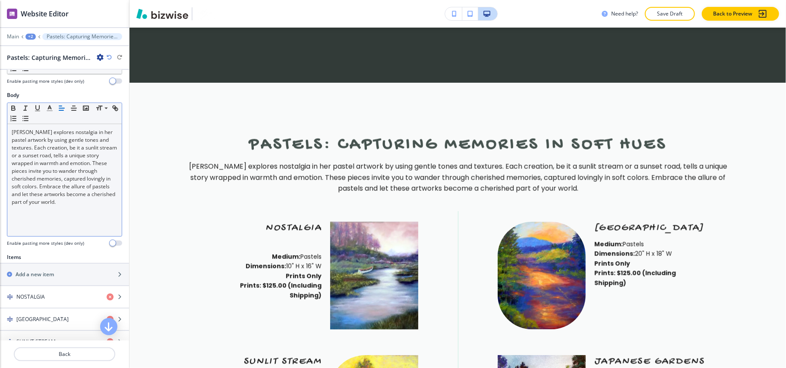
scroll to position [230, 0]
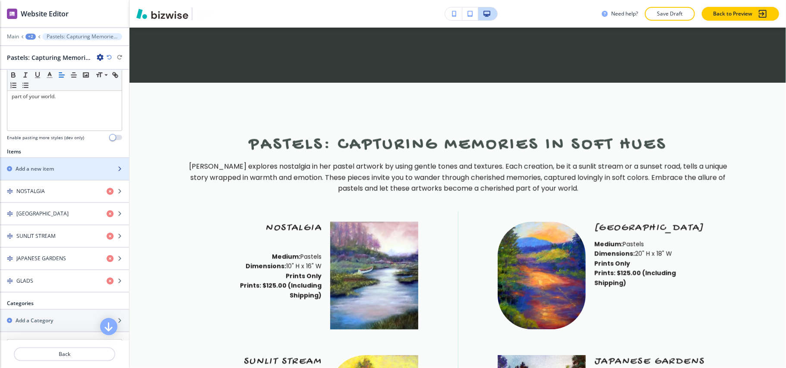
click at [19, 180] on div "button" at bounding box center [64, 176] width 129 height 7
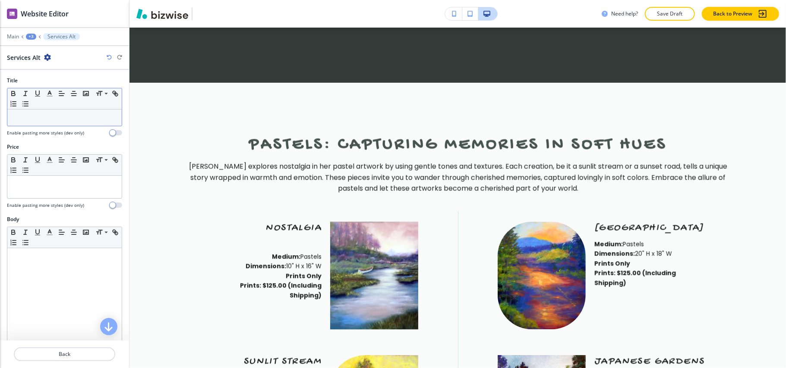
drag, startPoint x: 65, startPoint y: 129, endPoint x: 44, endPoint y: 121, distance: 22.4
click at [44, 121] on p at bounding box center [65, 118] width 106 height 8
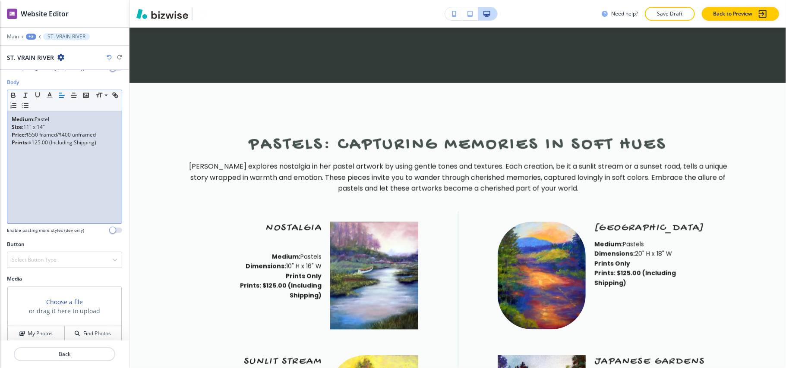
scroll to position [148, 0]
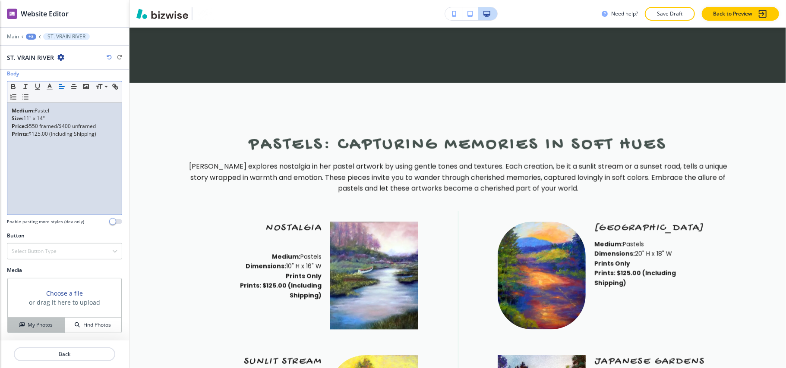
click at [22, 326] on div "My Photos" at bounding box center [36, 325] width 57 height 8
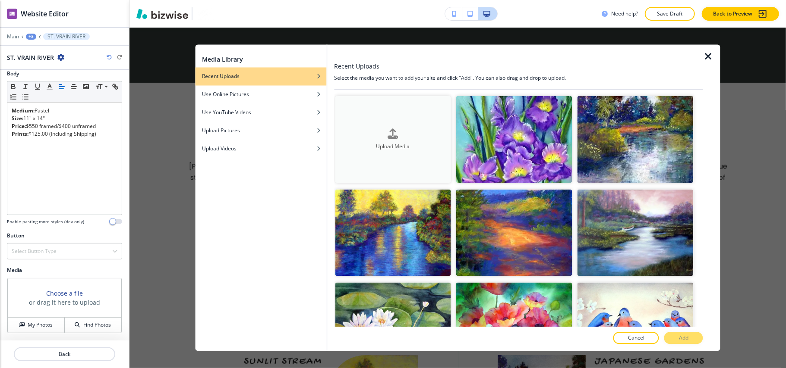
click at [442, 125] on button "Upload Media" at bounding box center [393, 139] width 116 height 87
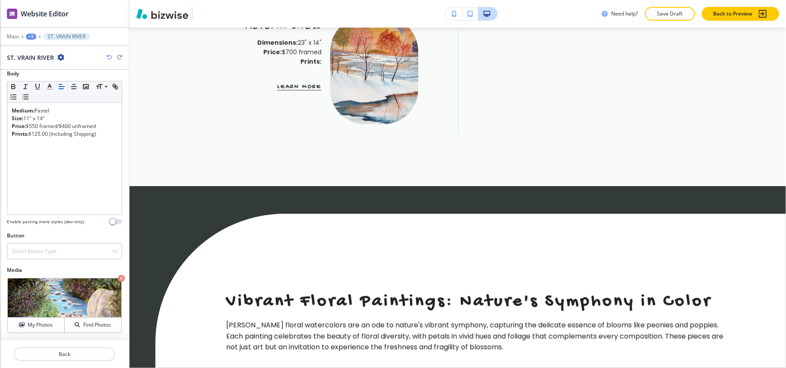
scroll to position [2896, 0]
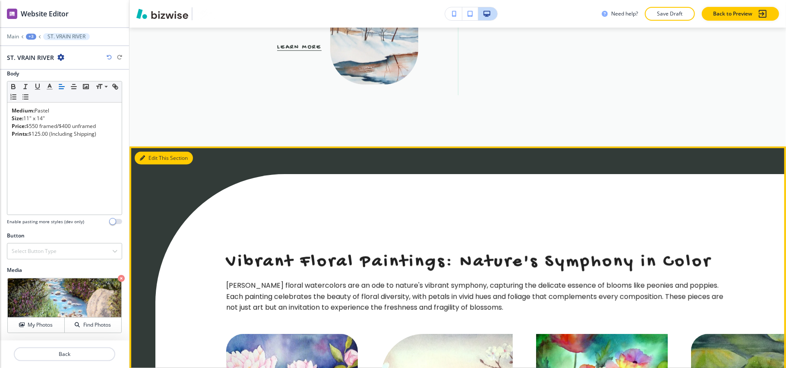
click at [156, 152] on button "Edit This Section" at bounding box center [164, 158] width 58 height 13
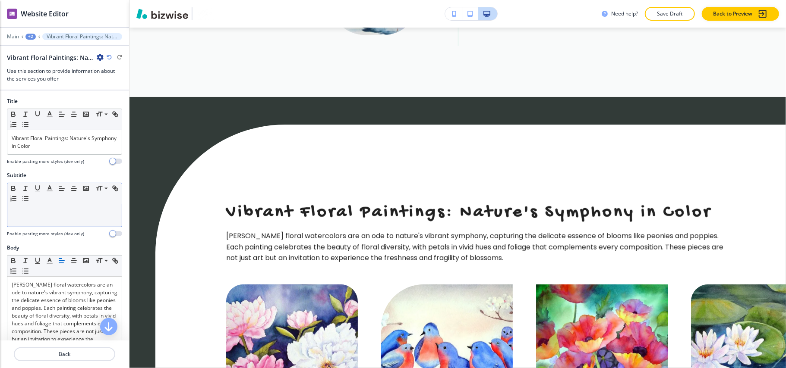
scroll to position [2961, 0]
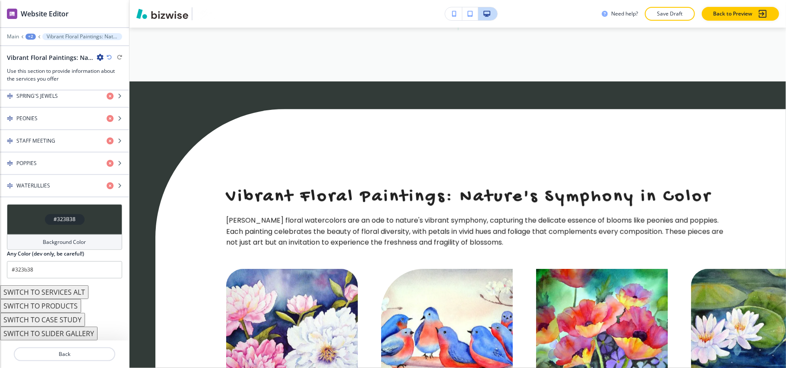
click at [23, 215] on div "#323B38" at bounding box center [64, 219] width 115 height 30
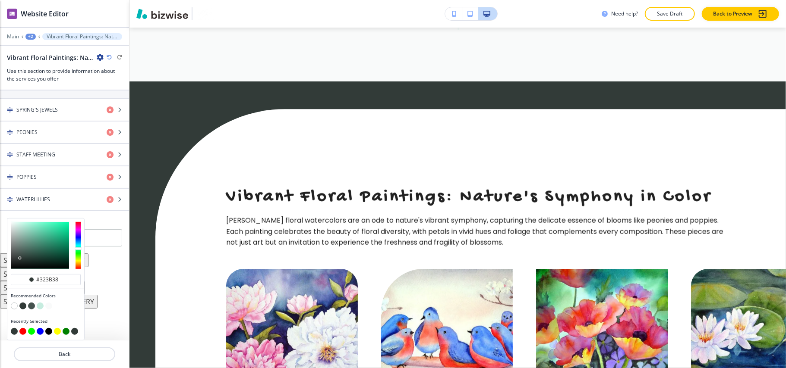
click at [40, 306] on button "button" at bounding box center [40, 306] width 7 height 7
type input "#c6ecdf"
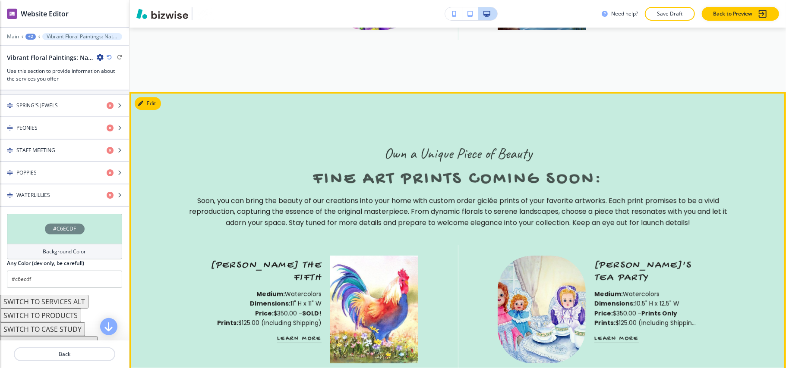
scroll to position [4111, 0]
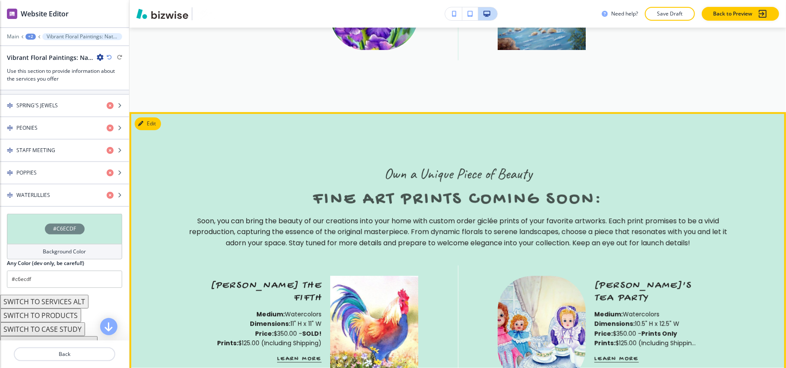
click at [145, 112] on section "Own a Unique Piece of Beauty Fine Art Prints Coming Soon: Soon, you can bring t…" at bounding box center [457, 346] width 656 height 468
click at [144, 121] on icon "button" at bounding box center [142, 123] width 5 height 5
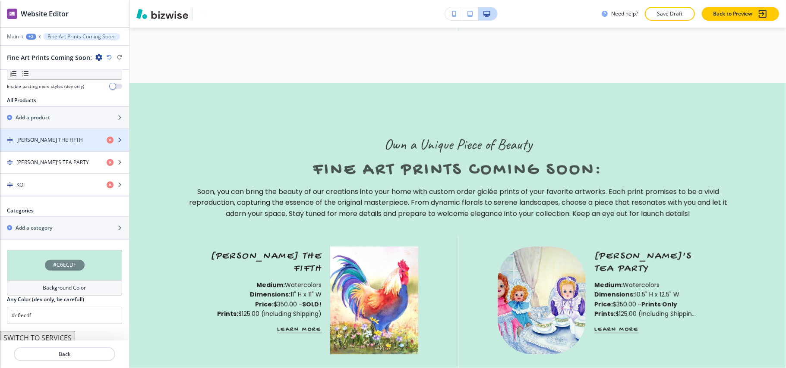
scroll to position [331, 0]
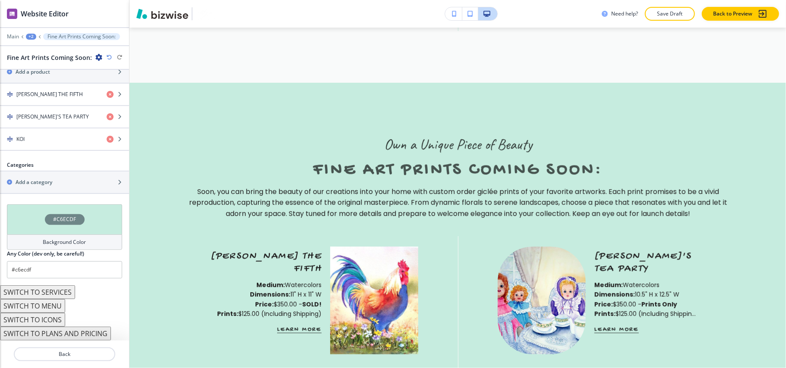
click at [59, 292] on button "SWITCH TO SERVICES" at bounding box center [37, 293] width 75 height 14
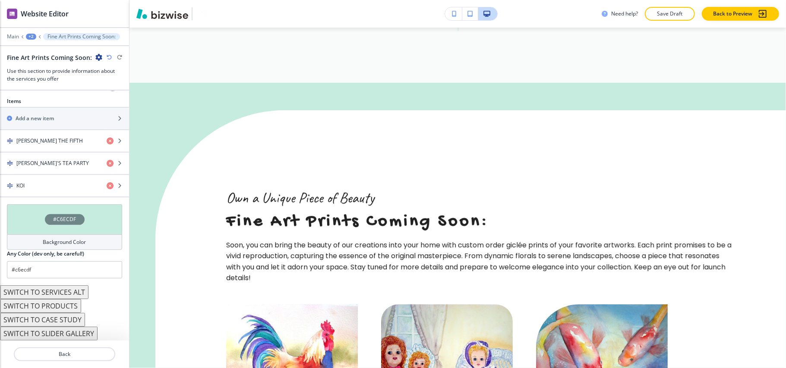
click at [51, 294] on button "SWITCH TO SERVICES ALT" at bounding box center [44, 293] width 88 height 14
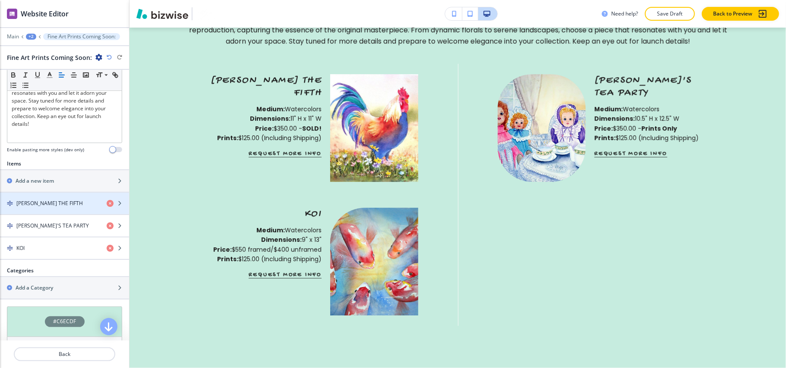
scroll to position [168, 0]
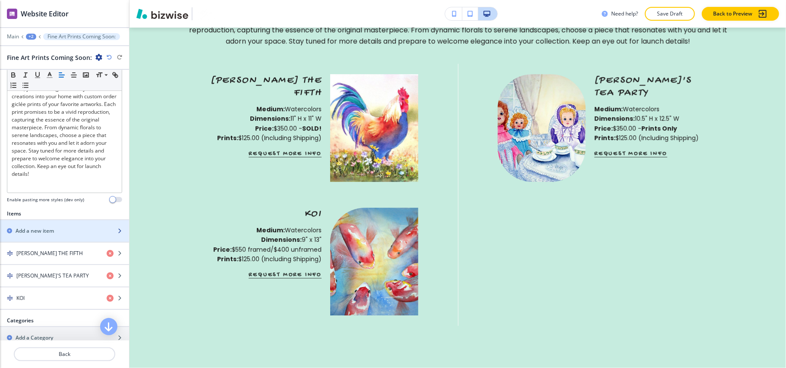
click at [59, 230] on div "Add a new item" at bounding box center [55, 231] width 110 height 8
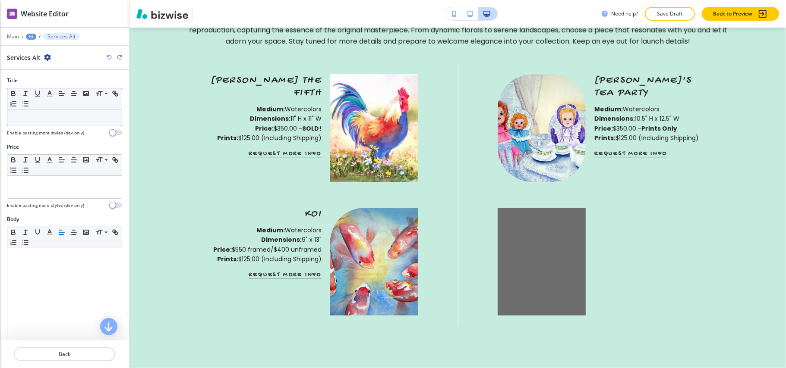
click at [41, 114] on p at bounding box center [65, 118] width 106 height 8
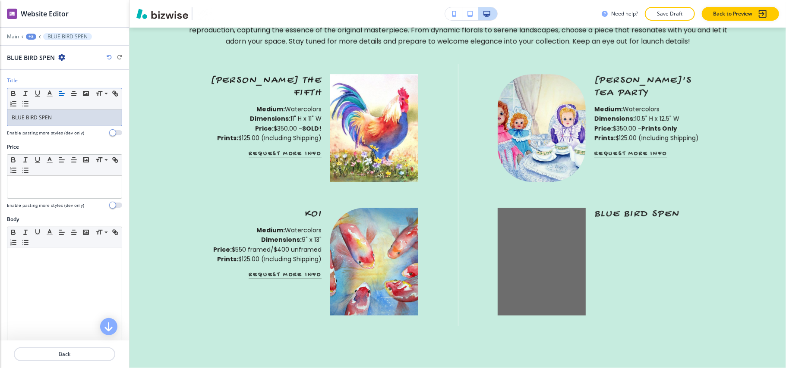
click at [45, 116] on p "BLUE BIRD SPEN" at bounding box center [65, 118] width 106 height 8
click at [80, 119] on p "BLUE BIRD SPLEN" at bounding box center [65, 118] width 106 height 8
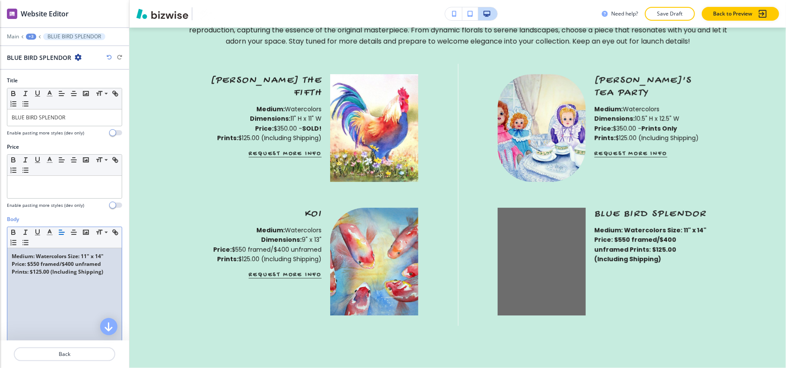
click at [38, 299] on div "Medium: Watercolors Size: 11" x 14" Price: $550 framed/$400 unframed Prints: $1…" at bounding box center [64, 304] width 114 height 112
click at [35, 299] on div "Medium: Watercolors Size: 11" x 14" Price: $550 framed/$400 unframed Prints: $1…" at bounding box center [64, 304] width 114 height 112
click at [25, 288] on div "Medium: Watercolors Size: 11" x 14" Price: $550 framed/$400 unframed Prints: $1…" at bounding box center [64, 304] width 114 height 112
click at [69, 259] on strong "Medium: Watercolors Size: 11" x 14" Price: $550 framed/$400 unframed Prints: $1…" at bounding box center [58, 264] width 93 height 23
click at [49, 266] on strong "﻿ Size: 11" x 14" Price: $550 framed/$400 unframed Prints: $125.00 (Including S…" at bounding box center [62, 272] width 101 height 23
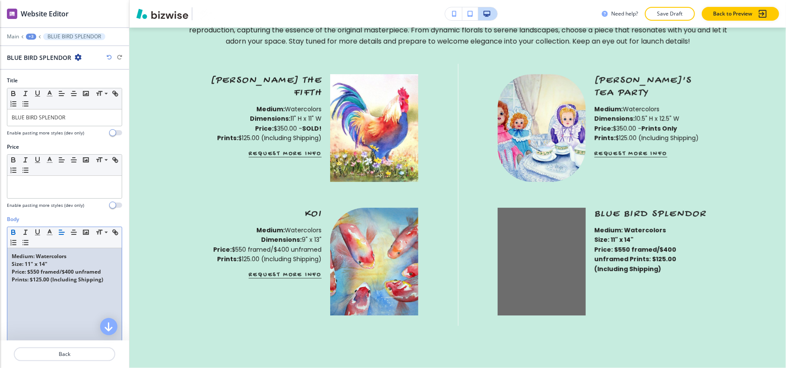
drag, startPoint x: 81, startPoint y: 259, endPoint x: 35, endPoint y: 257, distance: 45.8
click at [35, 257] on p "Medium: Watercolors" at bounding box center [65, 257] width 106 height 8
click at [12, 232] on icon "button" at bounding box center [13, 231] width 3 height 2
drag, startPoint x: 52, startPoint y: 264, endPoint x: 25, endPoint y: 264, distance: 26.7
click at [25, 264] on p "Size: 11" x 14"" at bounding box center [65, 265] width 106 height 8
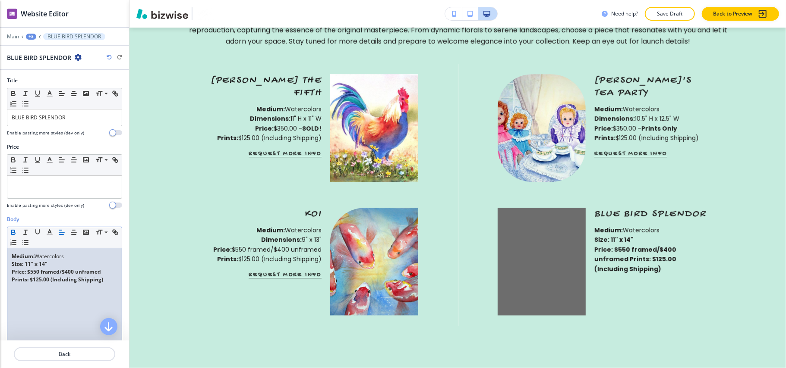
click at [13, 234] on icon "button" at bounding box center [13, 234] width 3 height 2
drag, startPoint x: 107, startPoint y: 273, endPoint x: 28, endPoint y: 271, distance: 78.5
click at [28, 271] on p "﻿ Price: $550 framed/$400 unframed Prints: $125.00 (Including Shipping)" at bounding box center [65, 276] width 106 height 16
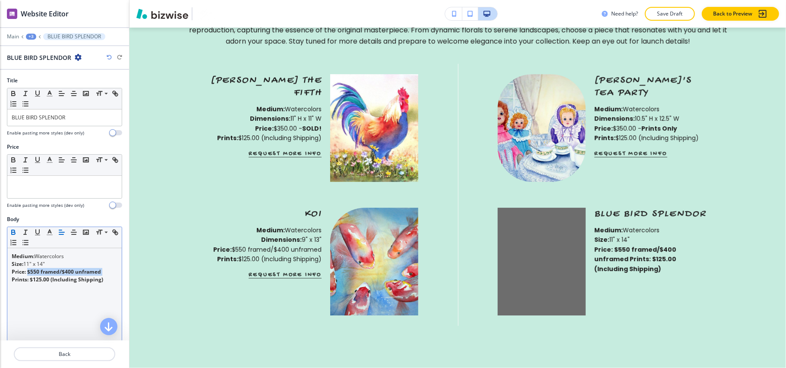
click at [16, 232] on icon "button" at bounding box center [13, 233] width 8 height 8
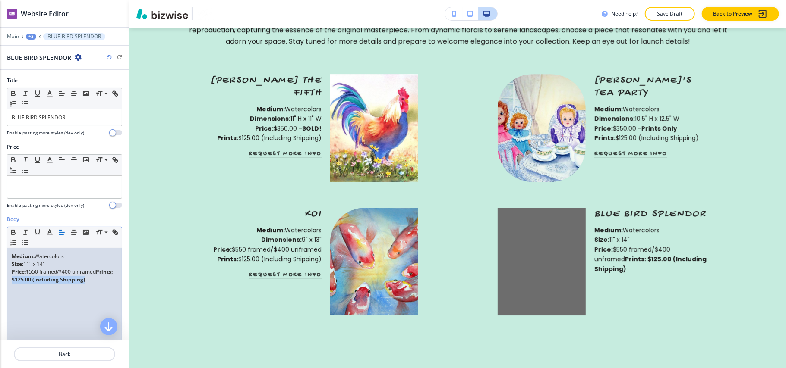
drag, startPoint x: 109, startPoint y: 281, endPoint x: 30, endPoint y: 281, distance: 78.9
click at [30, 281] on div "Medium: Watercolors Size: 11" x 14" ﻿ Price: $550 framed/$400 unframed Prints: …" at bounding box center [64, 304] width 114 height 112
click at [15, 235] on icon "button" at bounding box center [13, 234] width 3 height 2
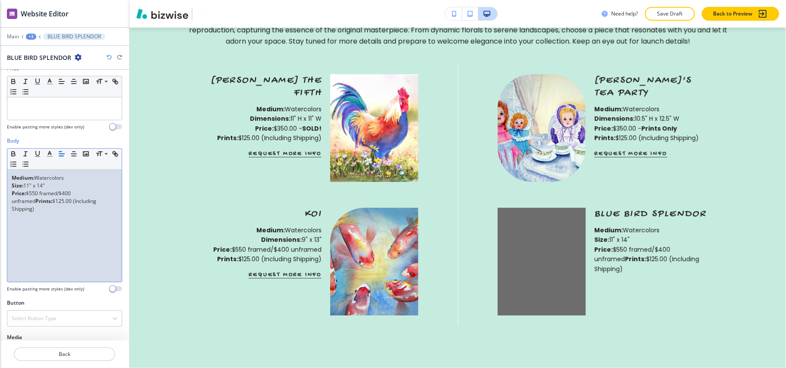
scroll to position [148, 0]
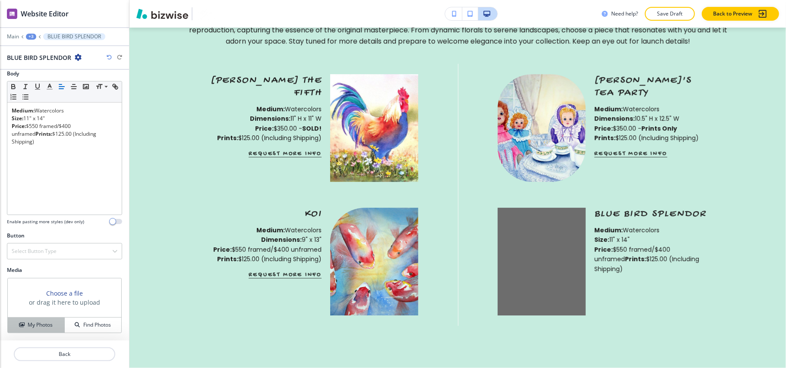
click at [35, 323] on h4 "My Photos" at bounding box center [40, 325] width 25 height 8
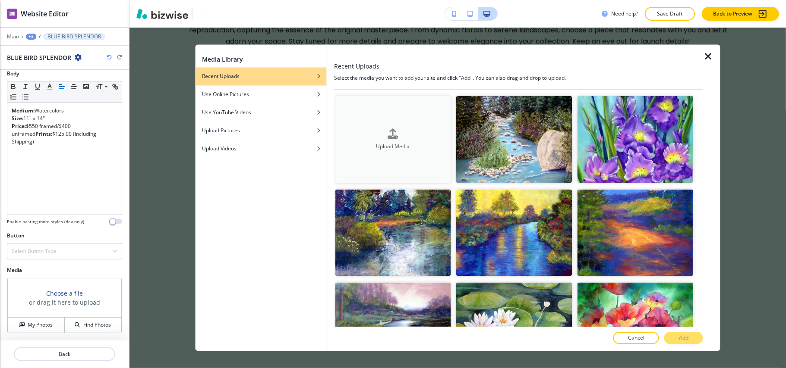
click at [405, 159] on button "Upload Media" at bounding box center [393, 139] width 116 height 87
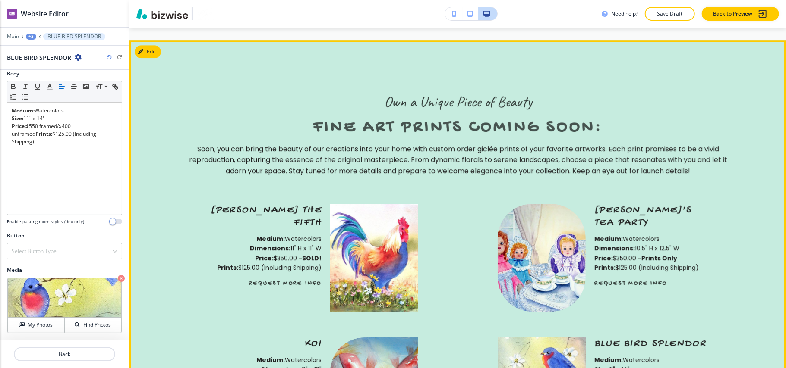
scroll to position [4256, 0]
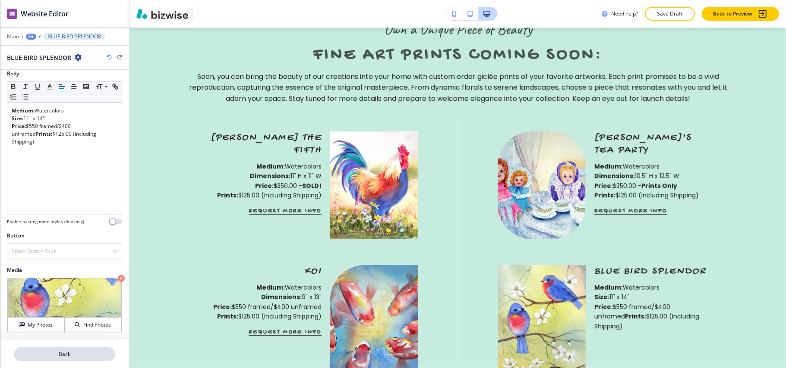
click at [63, 356] on p "Back" at bounding box center [65, 355] width 100 height 8
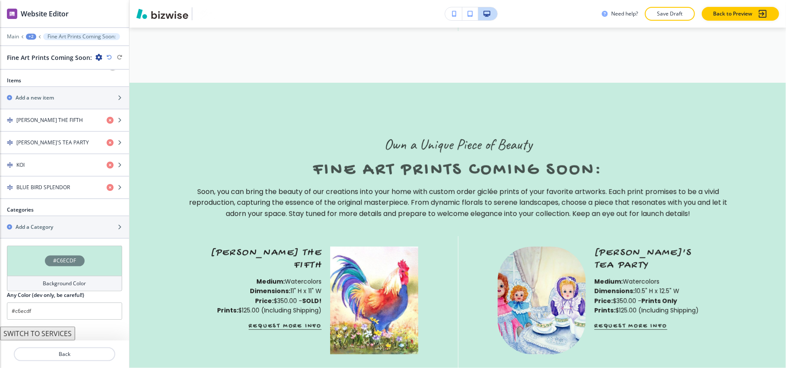
scroll to position [305, 0]
click at [42, 116] on h4 "[PERSON_NAME] THE FIFTH" at bounding box center [49, 120] width 66 height 8
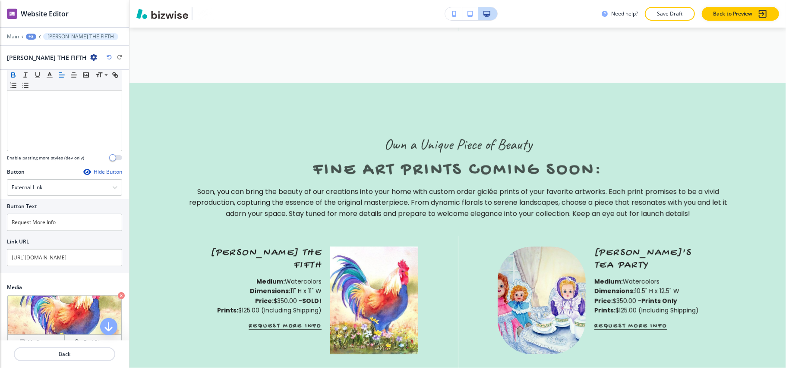
scroll to position [230, 0]
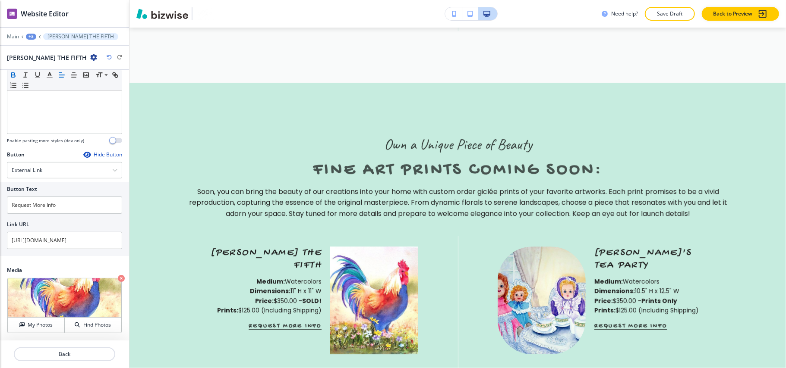
click at [83, 152] on icon "button" at bounding box center [86, 154] width 7 height 7
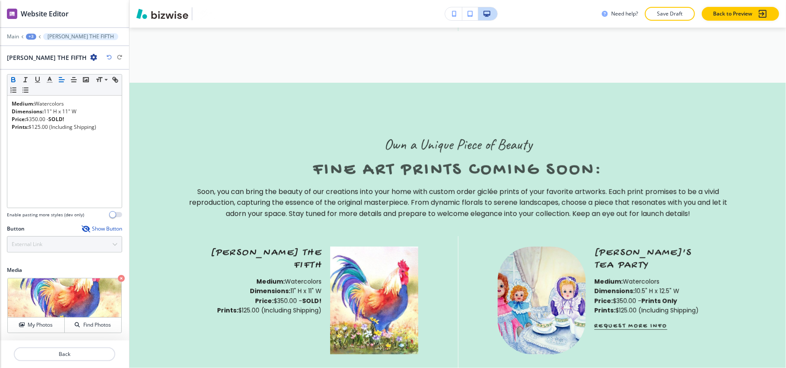
scroll to position [155, 0]
click at [76, 354] on p "Back" at bounding box center [65, 355] width 100 height 8
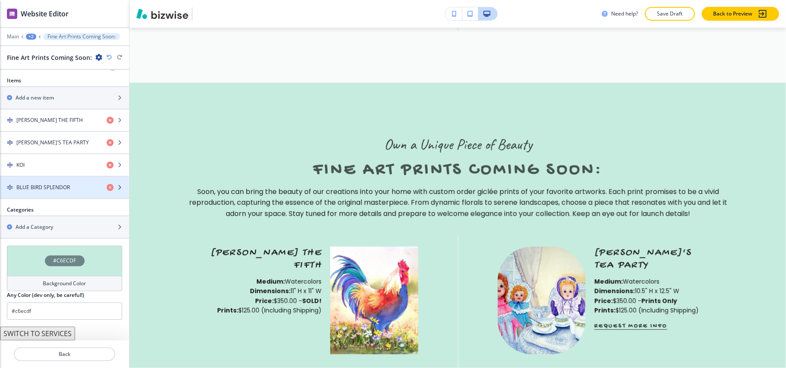
scroll to position [305, 0]
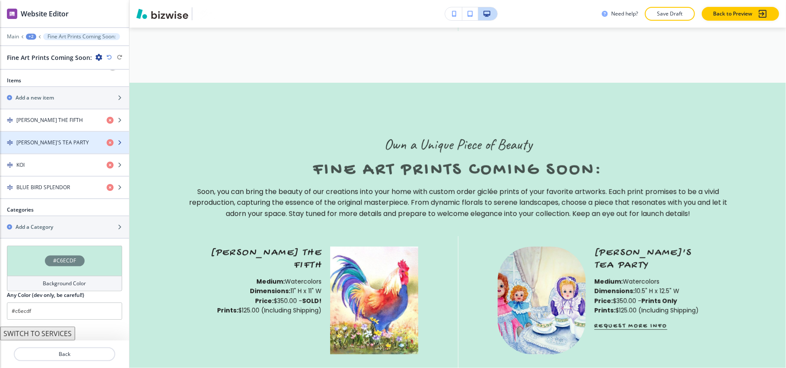
click at [36, 149] on div "button" at bounding box center [64, 150] width 129 height 7
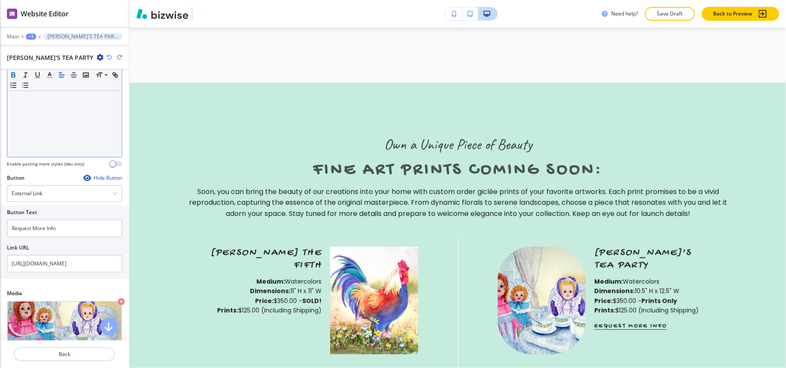
scroll to position [230, 0]
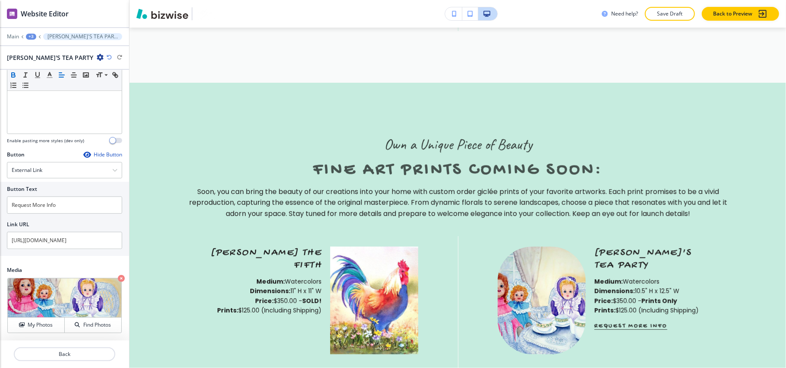
click at [83, 153] on icon "button" at bounding box center [86, 154] width 7 height 7
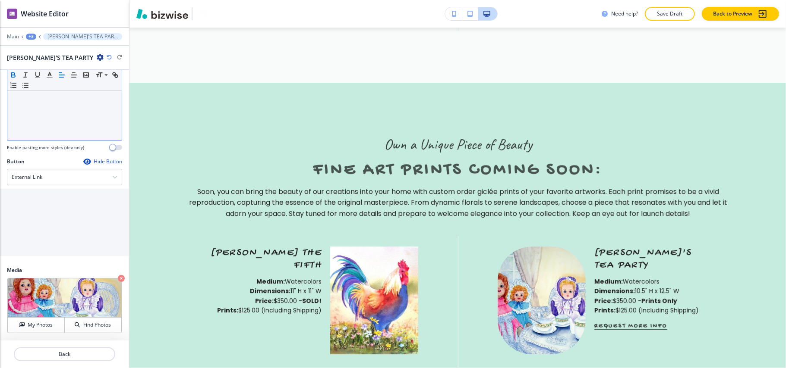
scroll to position [155, 0]
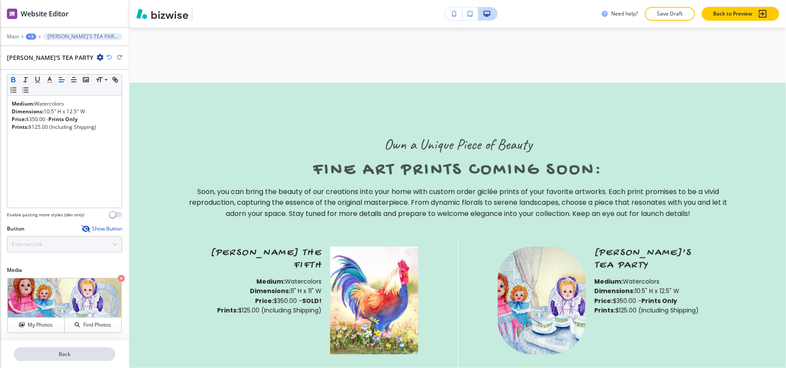
click at [61, 356] on p "Back" at bounding box center [65, 355] width 100 height 8
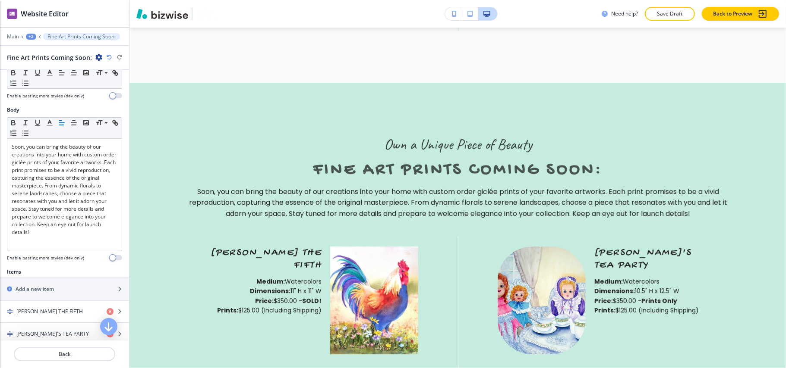
scroll to position [230, 0]
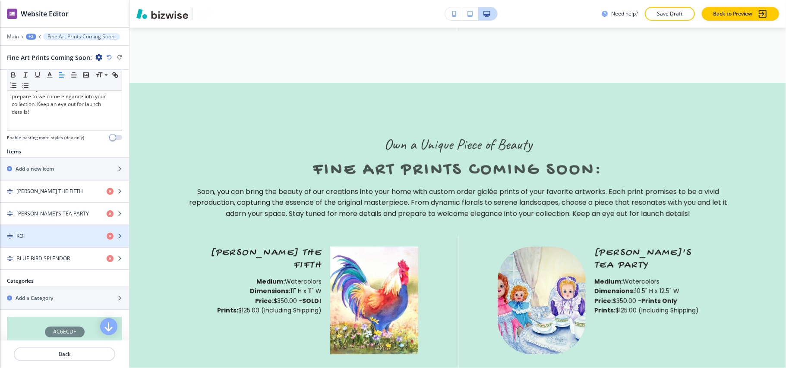
click at [41, 239] on div "KOI" at bounding box center [50, 237] width 100 height 8
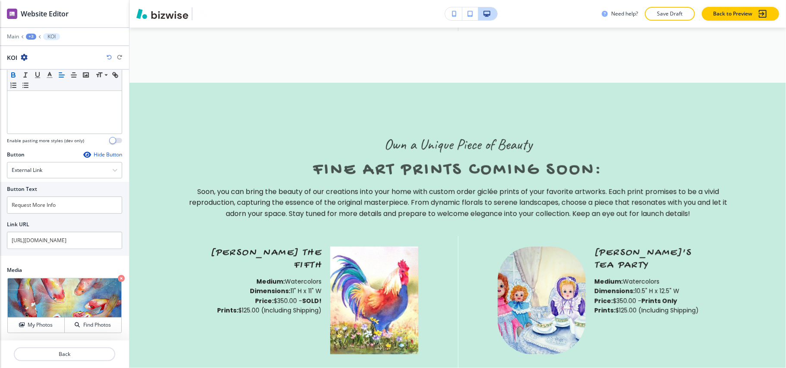
click at [73, 154] on div "Button Hide Button" at bounding box center [64, 155] width 115 height 8
click at [83, 152] on icon "button" at bounding box center [86, 154] width 7 height 7
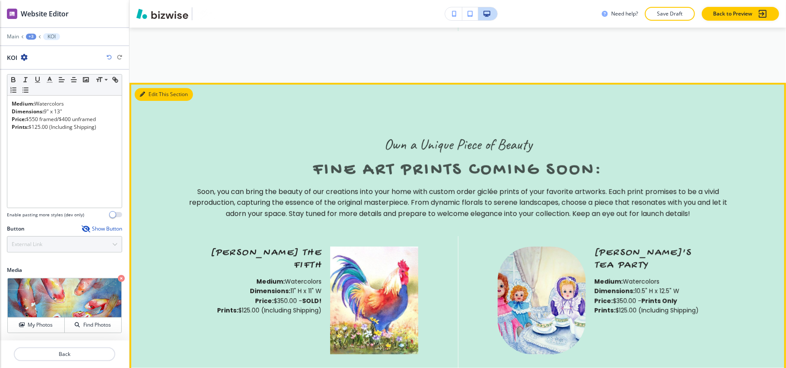
click at [154, 88] on button "Edit This Section" at bounding box center [164, 94] width 58 height 13
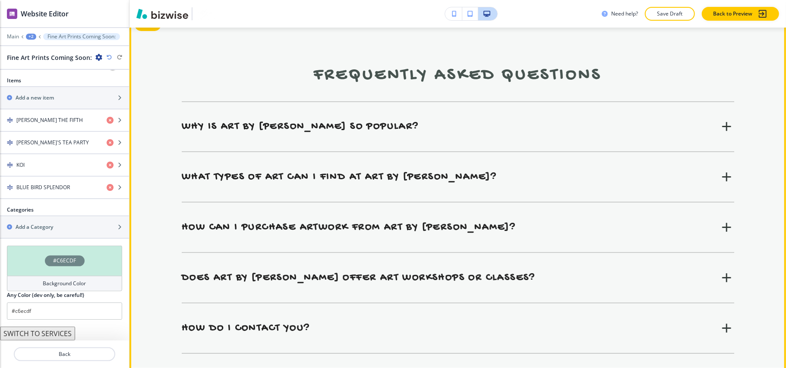
scroll to position [4716, 0]
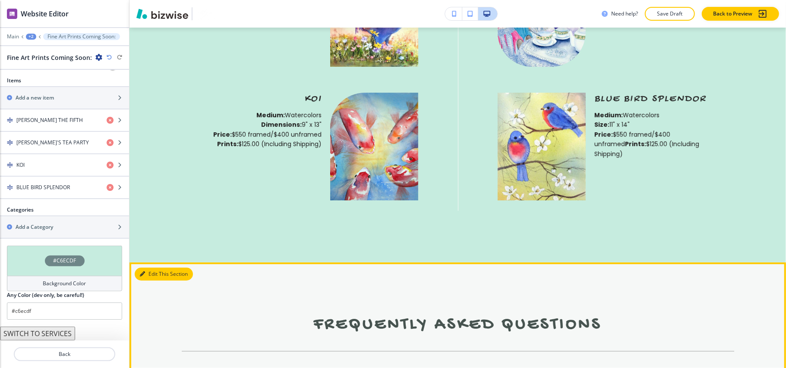
click at [154, 268] on button "Edit This Section" at bounding box center [164, 274] width 58 height 13
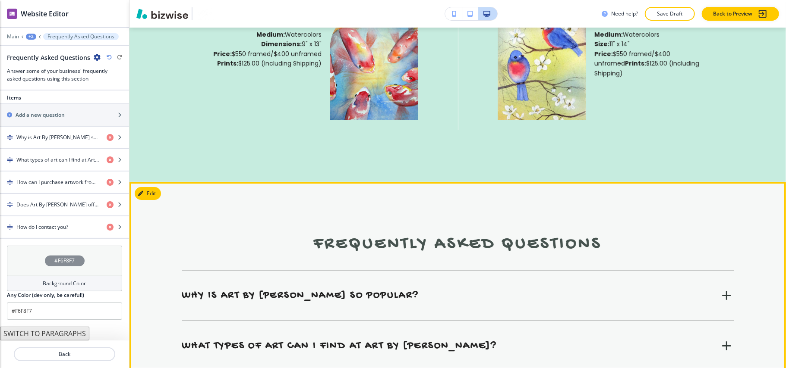
scroll to position [4608, 0]
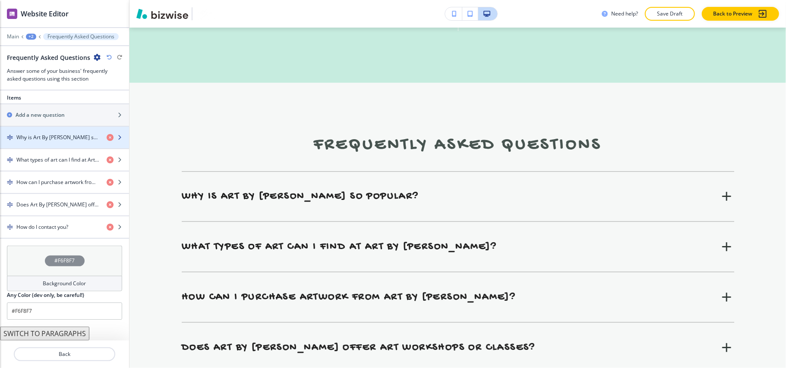
click at [50, 138] on h4 "Why is Art By [PERSON_NAME] so popular?" at bounding box center [57, 138] width 83 height 8
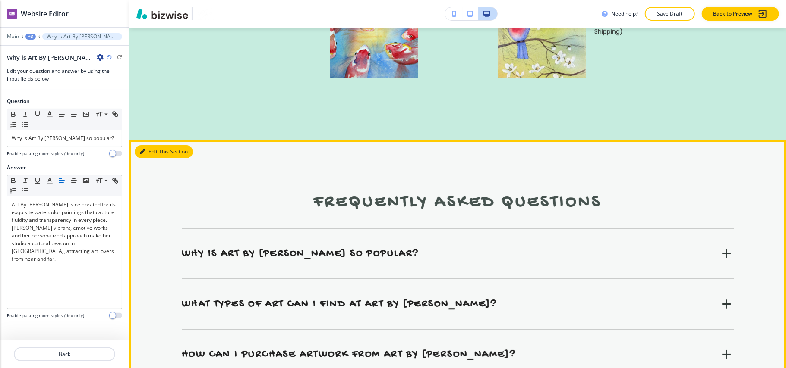
click at [142, 149] on icon "button" at bounding box center [142, 151] width 5 height 5
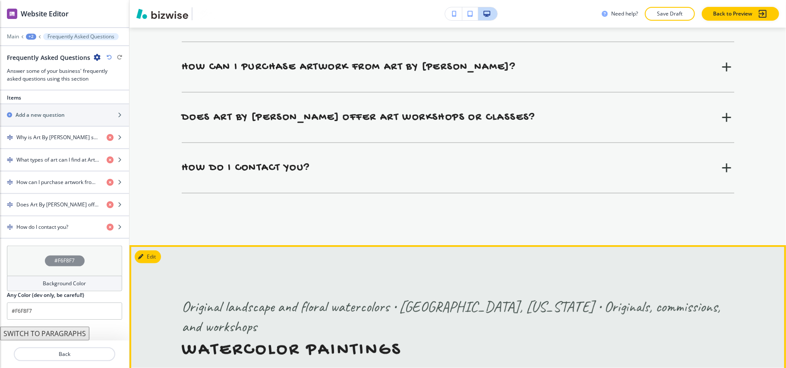
scroll to position [4953, 0]
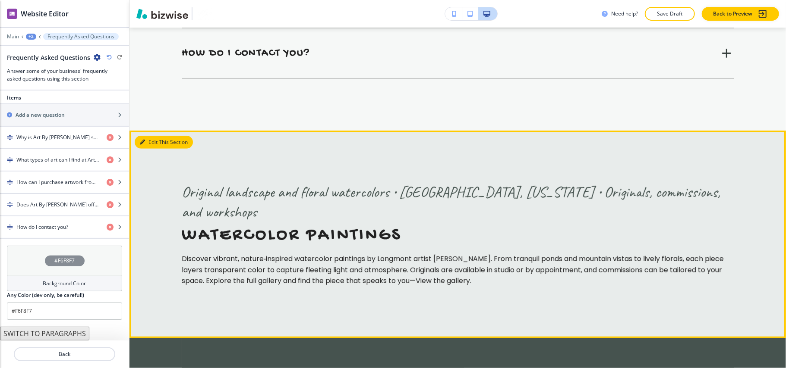
click at [147, 136] on button "Edit This Section" at bounding box center [164, 142] width 58 height 13
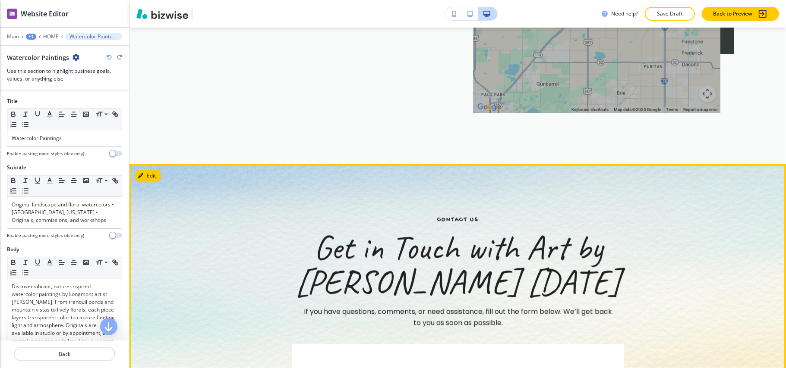
scroll to position [5634, 0]
